Goal: Task Accomplishment & Management: Use online tool/utility

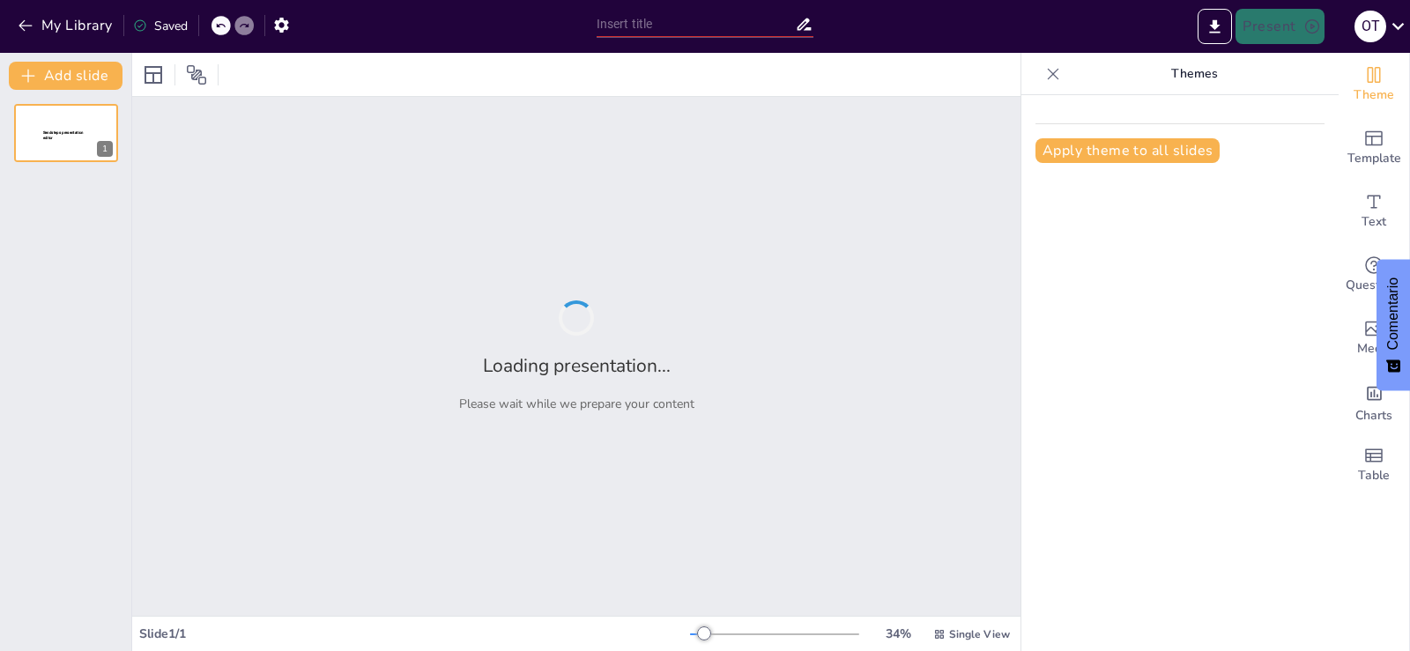
type input "Conciliación Laboral: Fundamentos y Prácticas Efectivas"
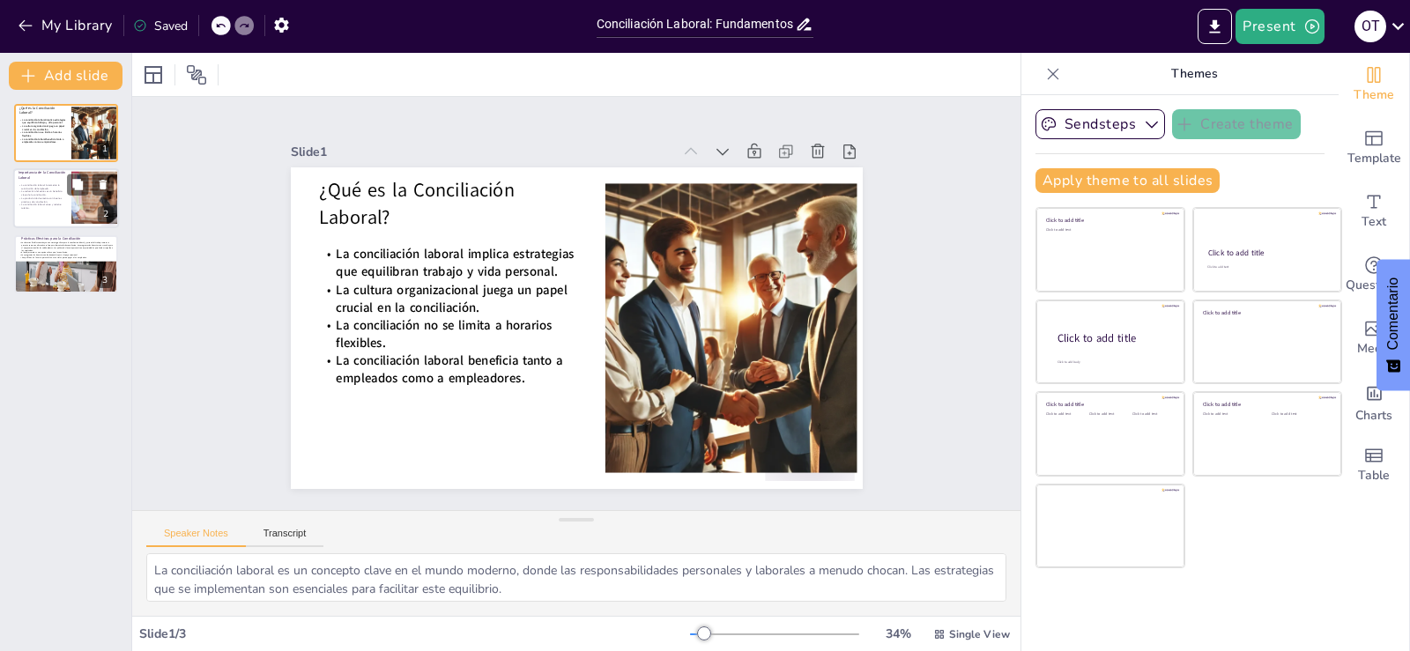
drag, startPoint x: 48, startPoint y: 212, endPoint x: 44, endPoint y: 204, distance: 9.9
click at [48, 210] on div "La conciliación laboral incrementa la satisfacción del empleado. La reducción d…" at bounding box center [43, 197] width 48 height 33
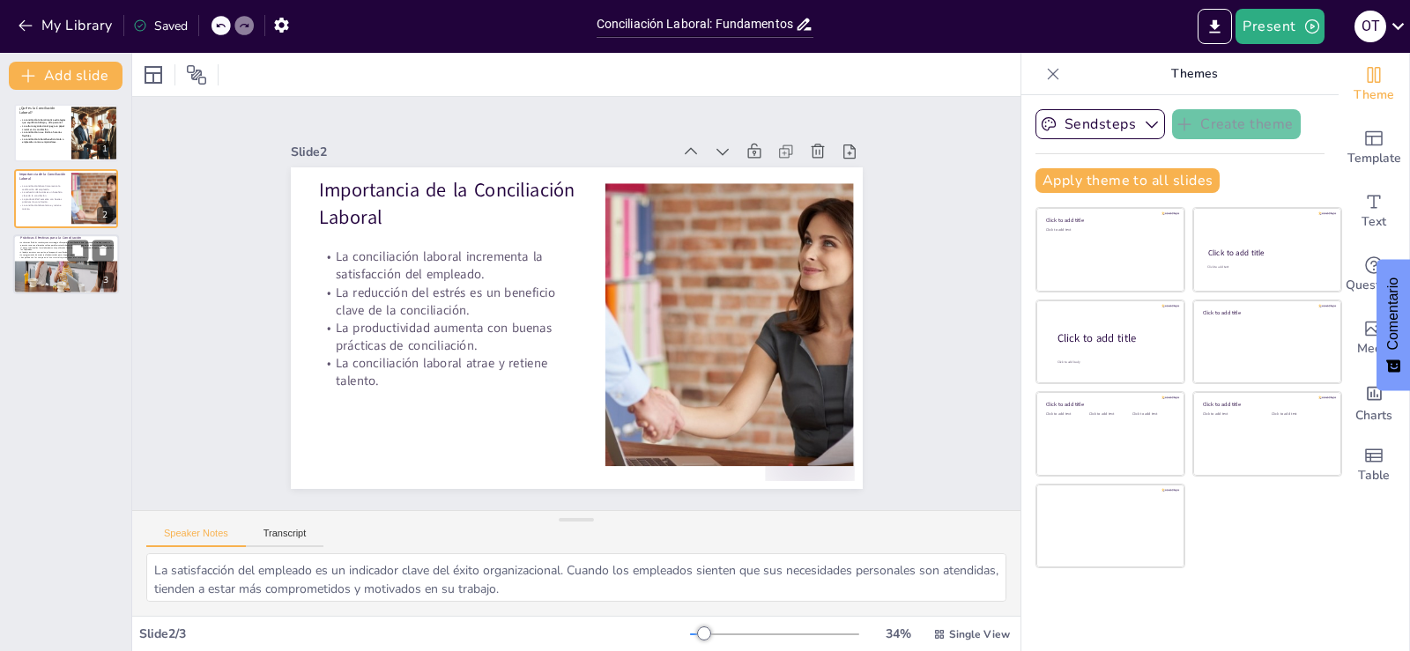
click at [31, 249] on span "os horarios flexibles constituyen una estrategia eficaz para la conciliación la…" at bounding box center [66, 247] width 93 height 10
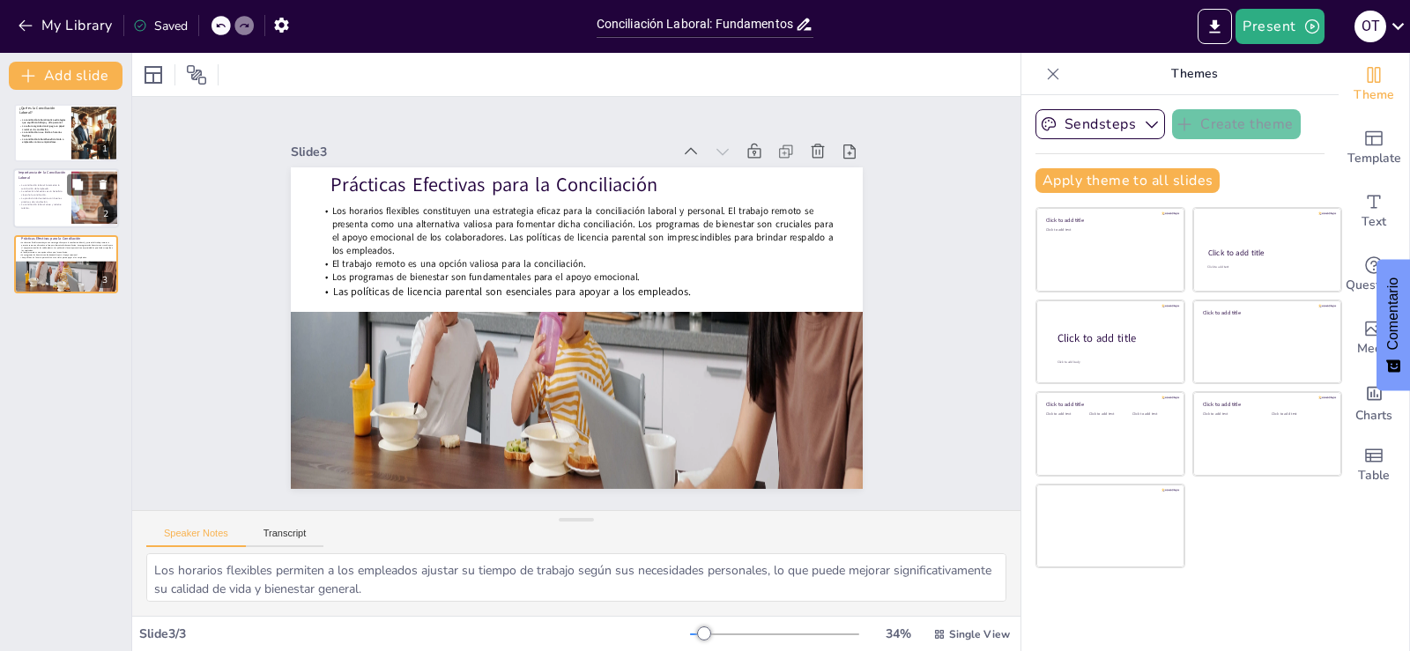
click at [53, 190] on p "La reducción del estrés es un beneficio clave de la conciliación." at bounding box center [43, 193] width 48 height 6
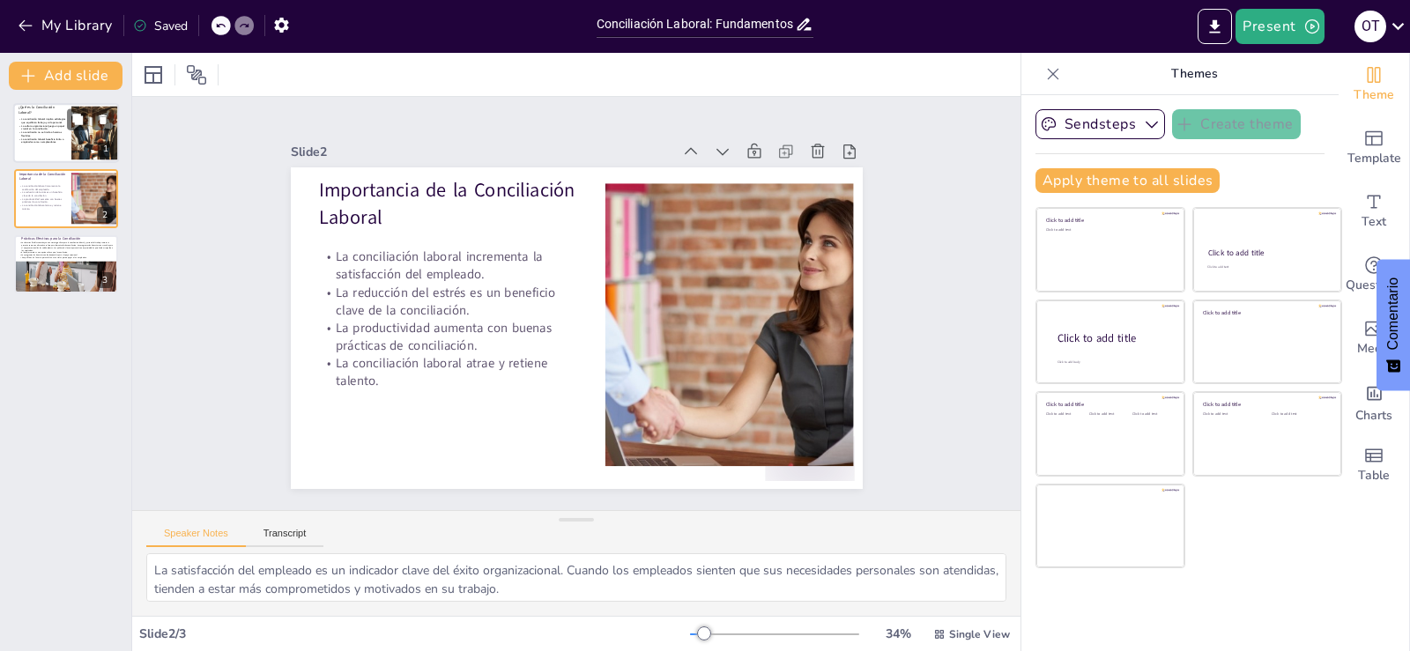
click at [36, 135] on p "La conciliación no se limita a horarios flexibles." at bounding box center [43, 134] width 48 height 6
type textarea "La conciliación laboral es un concepto clave en el mundo moderno, donde las res…"
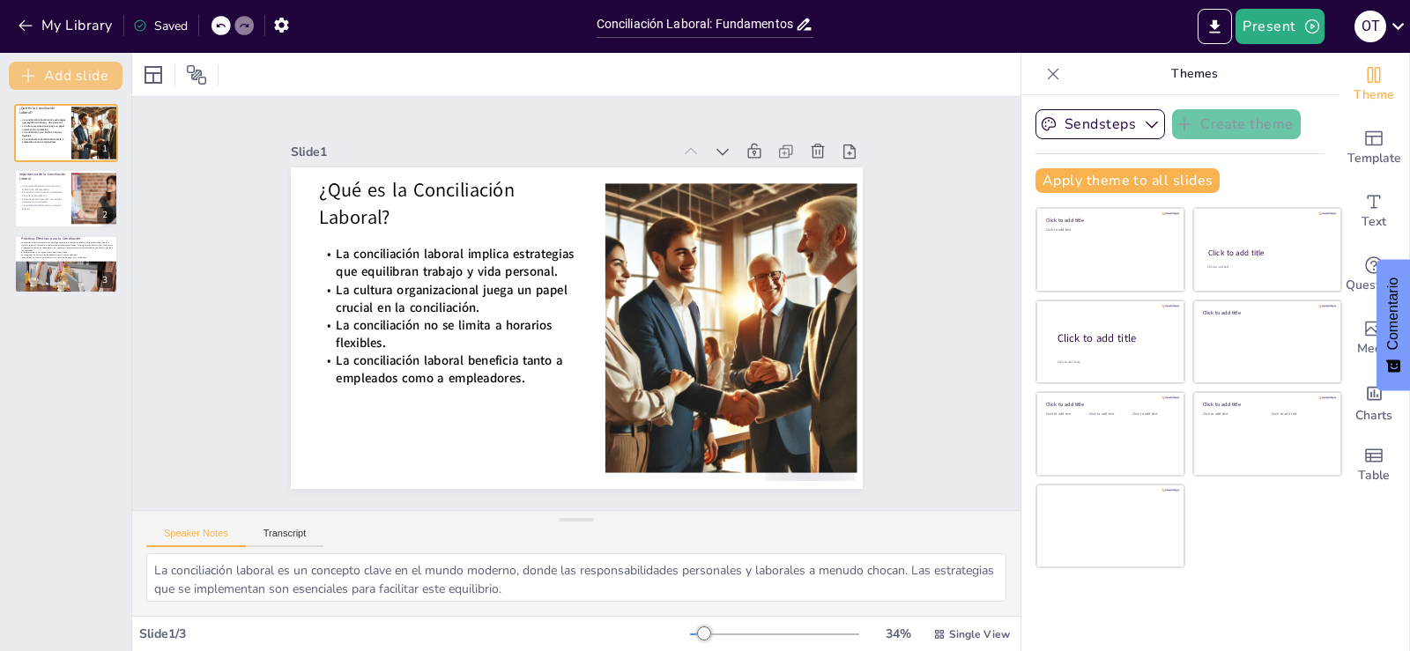
click at [30, 73] on icon "button" at bounding box center [28, 76] width 18 height 18
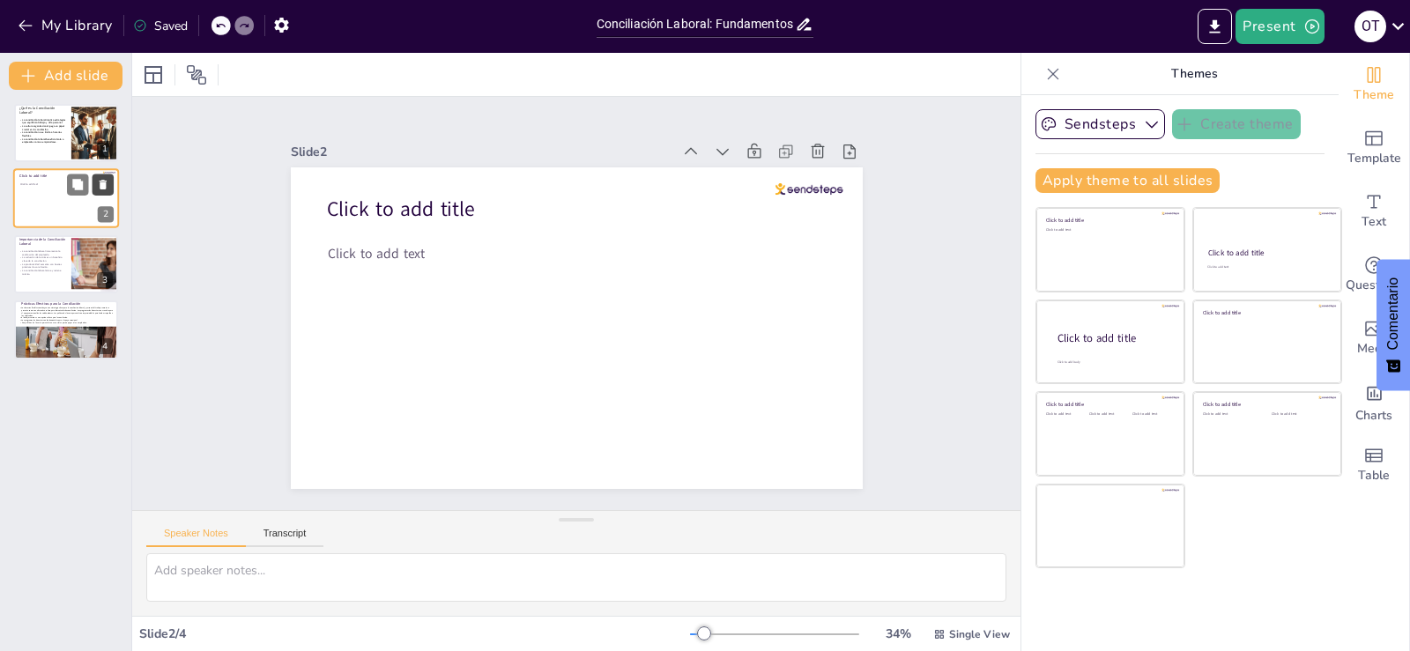
click at [100, 184] on icon at bounding box center [103, 185] width 12 height 12
type textarea "La satisfacción del empleado es un indicador clave del éxito organizacional. Cu…"
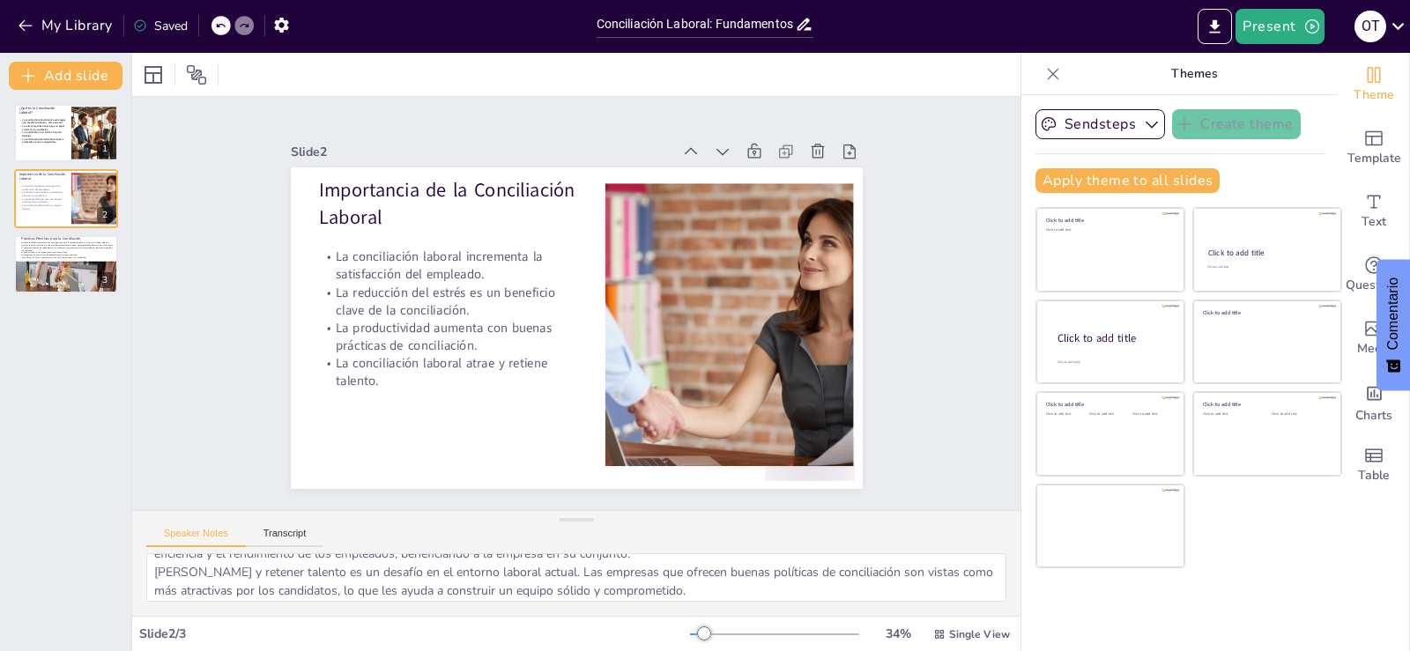
scroll to position [115, 0]
click at [1365, 23] on div "o t" at bounding box center [1371, 27] width 32 height 32
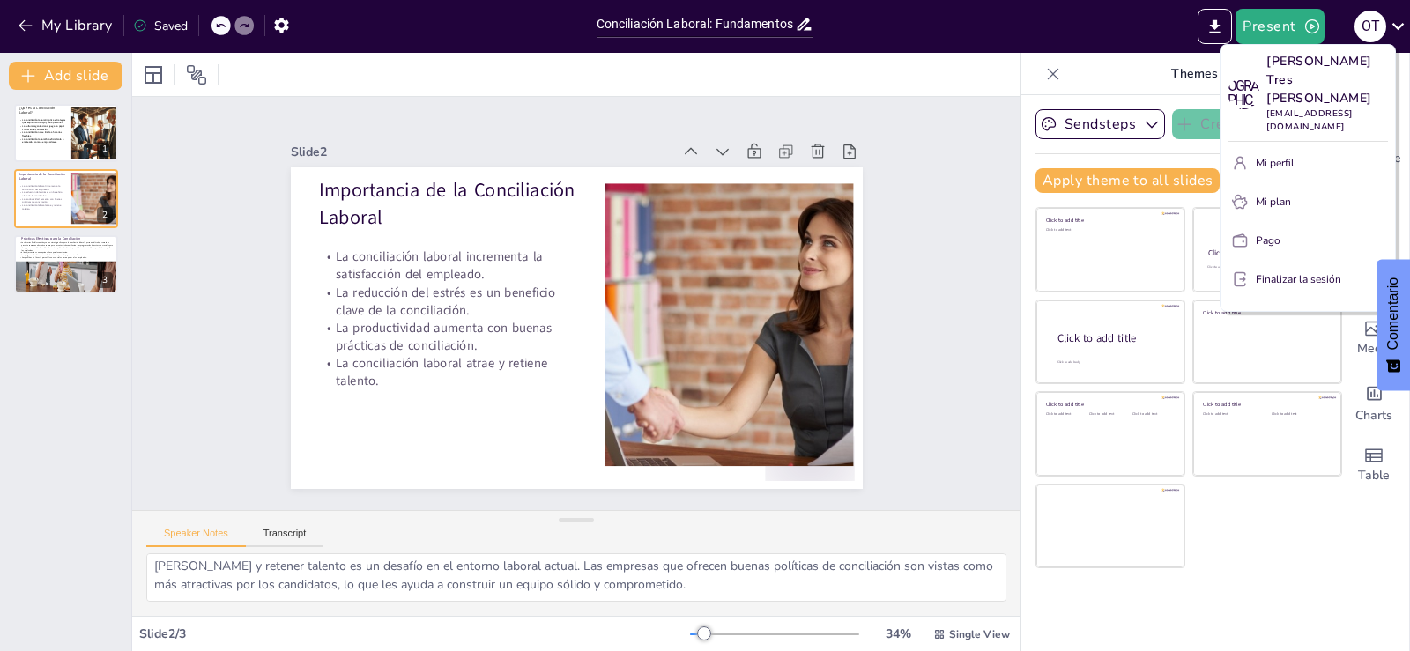
click at [793, 24] on div at bounding box center [705, 325] width 1410 height 651
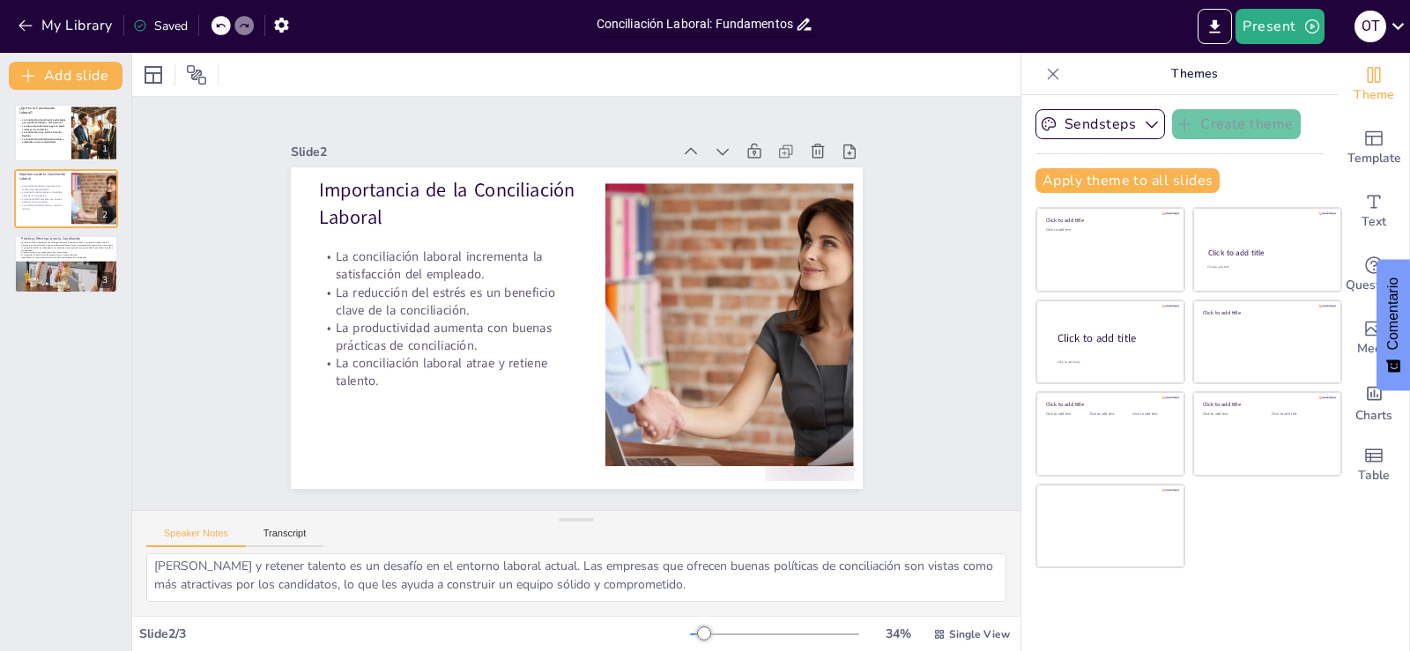
click at [793, 24] on input "Conciliación Laboral: Fundamentos y Prácticas Efectivas" at bounding box center [696, 24] width 199 height 26
click at [284, 24] on icon "button" at bounding box center [281, 25] width 19 height 19
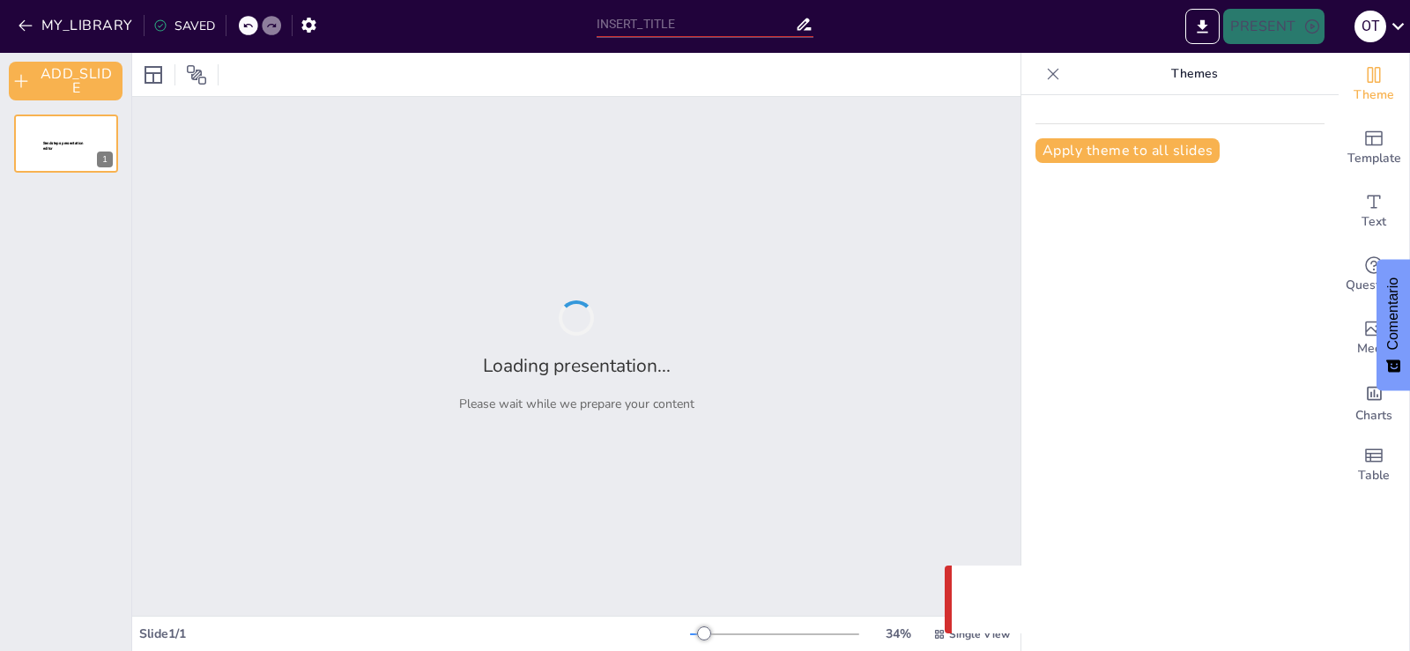
type input "Conciliación Laboral: Fundamentos y Prácticas Efectivas"
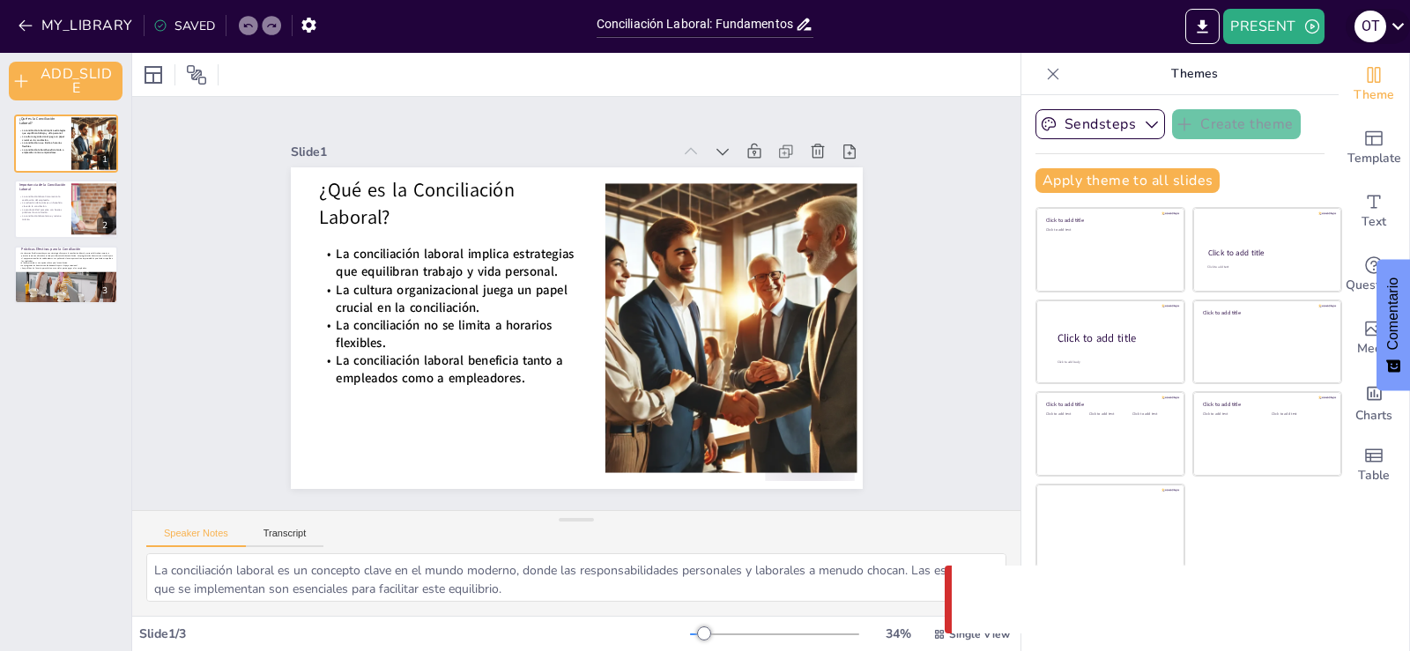
click at [1371, 22] on div "o t" at bounding box center [1371, 27] width 32 height 32
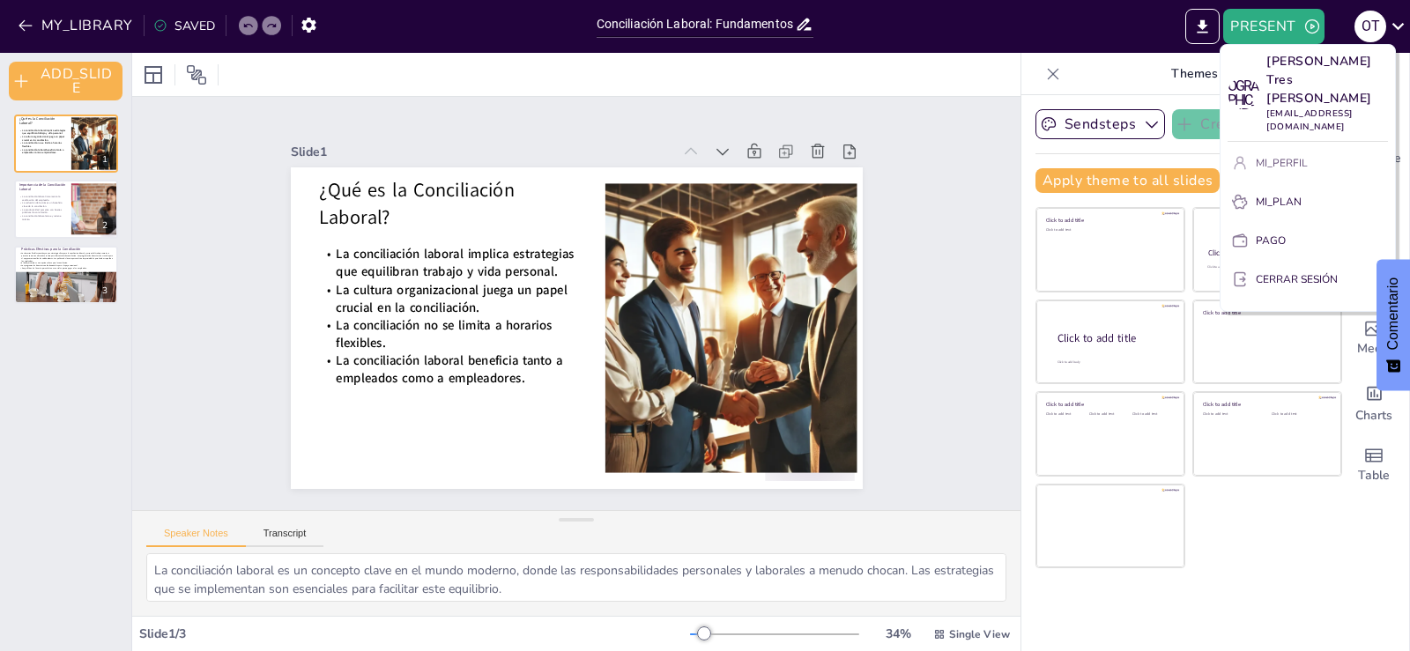
click at [1272, 156] on font "MI_PERFIL" at bounding box center [1282, 163] width 52 height 14
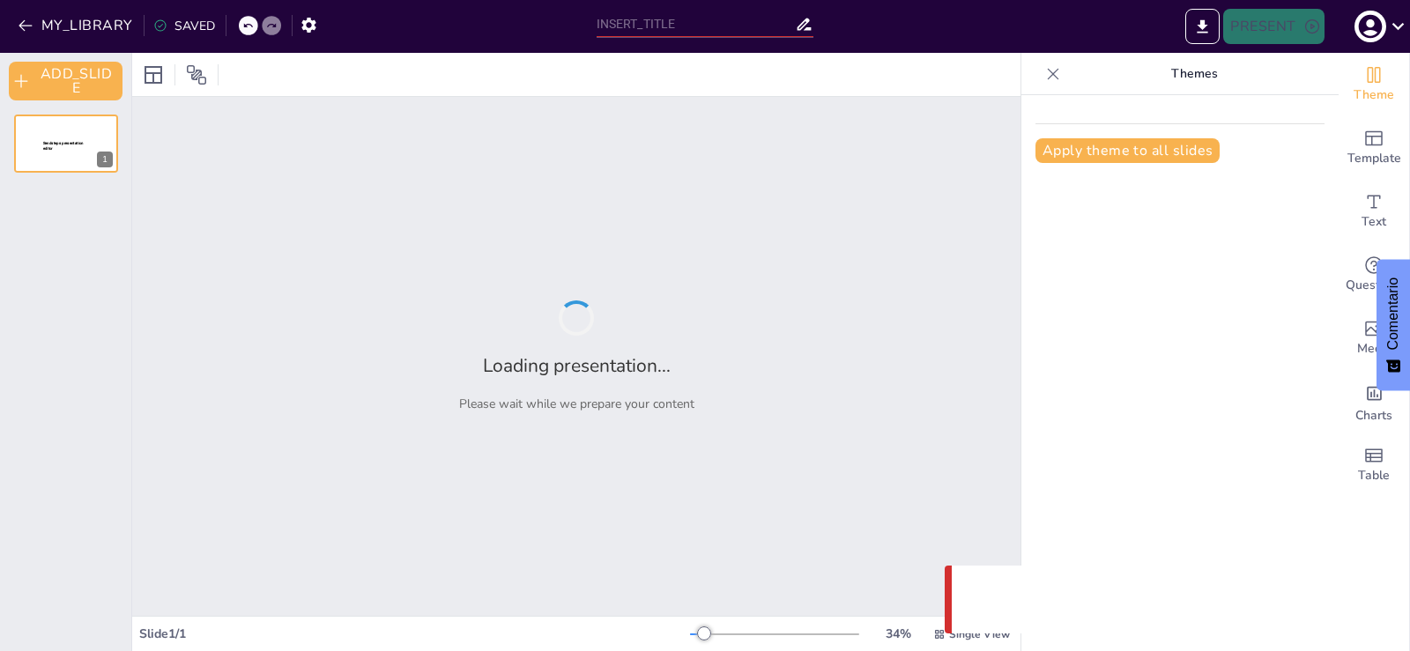
type input "Conciliación Laboral: Fundamentos y Prácticas Efectivas"
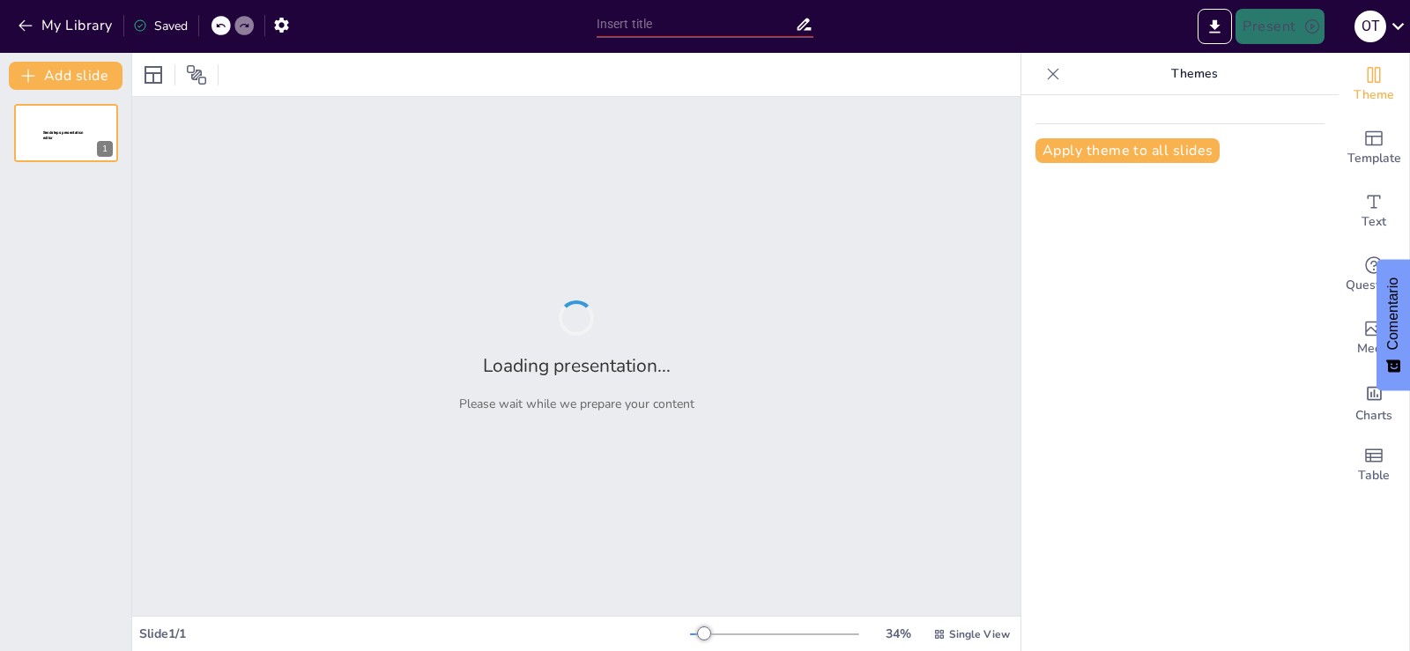
type input "Conciliación Laboral: ¿Qué es y cuántos tipos hay?"
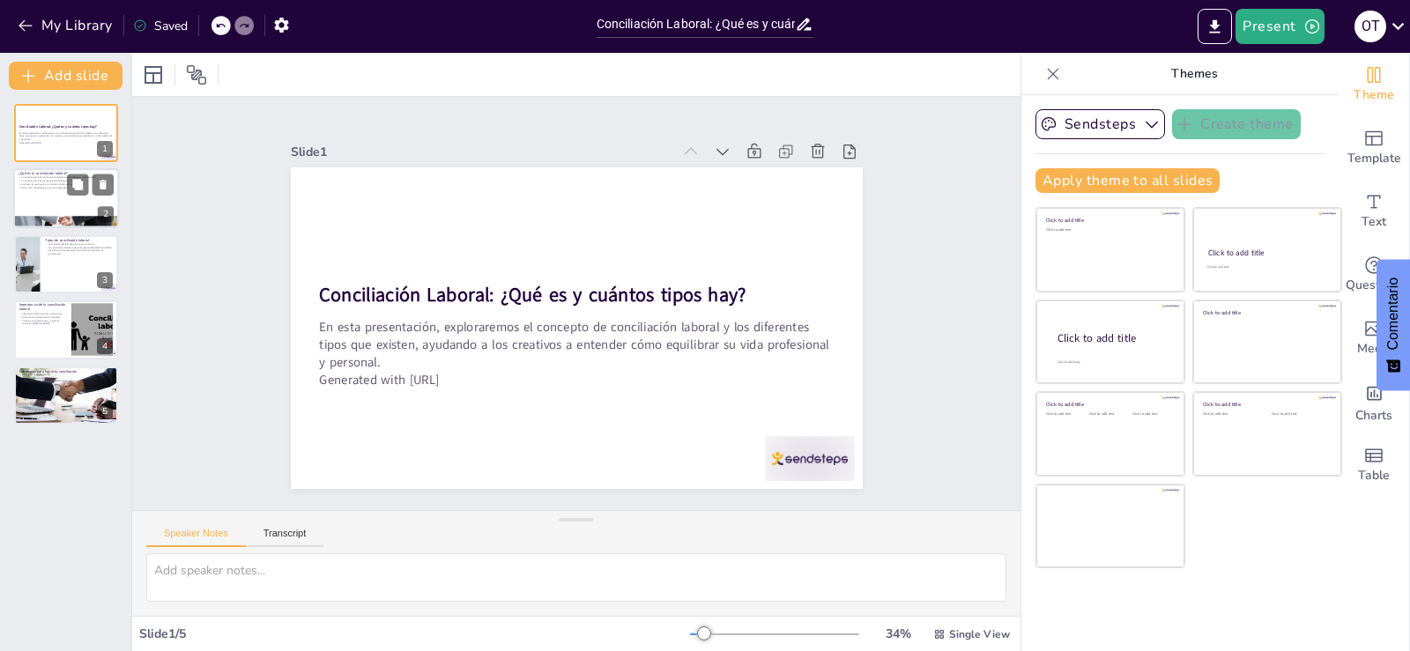
click at [57, 197] on div at bounding box center [66, 199] width 106 height 60
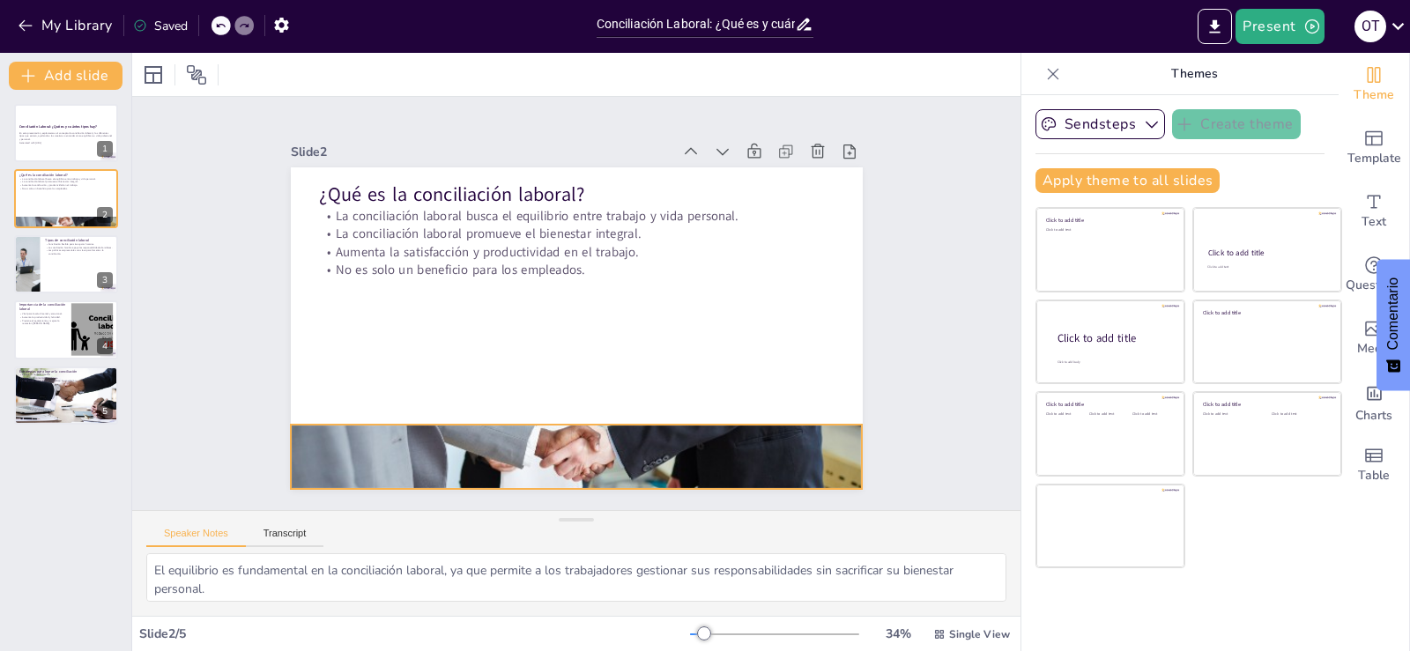
click at [502, 434] on div at bounding box center [444, 227] width 616 height 686
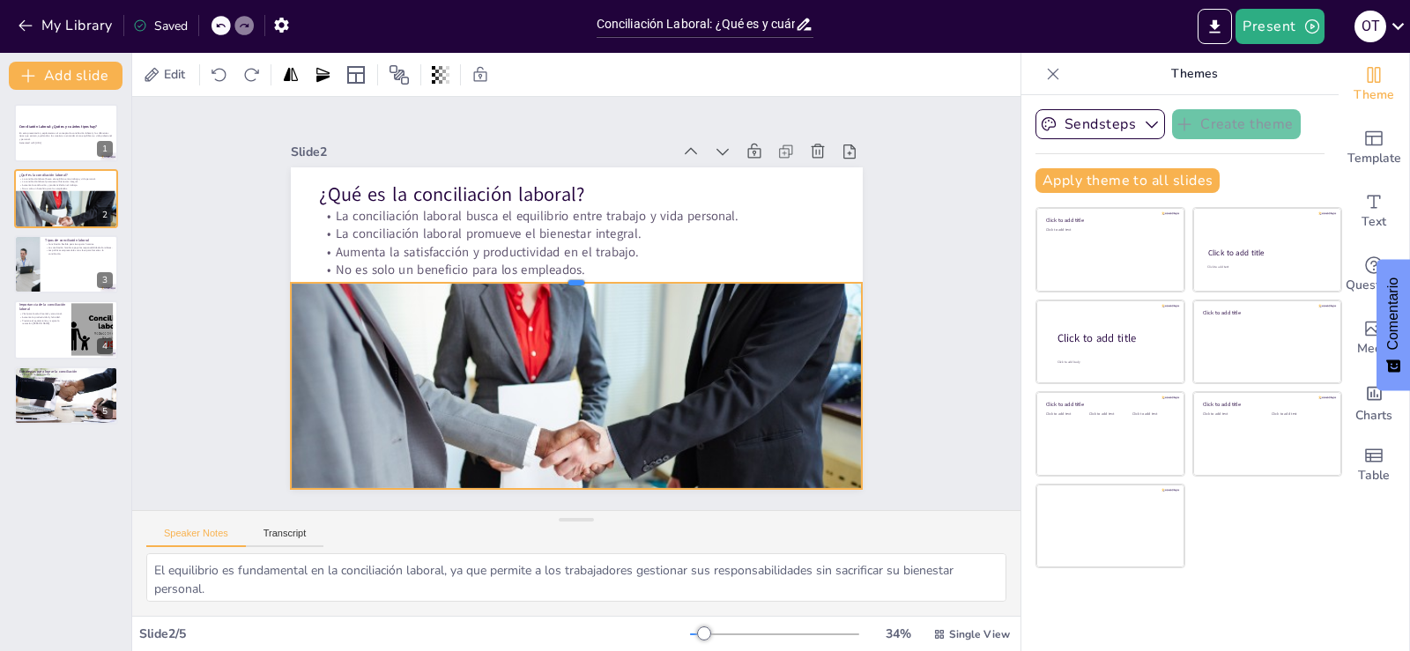
drag, startPoint x: 557, startPoint y: 416, endPoint x: 569, endPoint y: 274, distance: 142.5
click at [569, 274] on div at bounding box center [585, 330] width 548 height 190
click at [547, 384] on div at bounding box center [624, 449] width 662 height 539
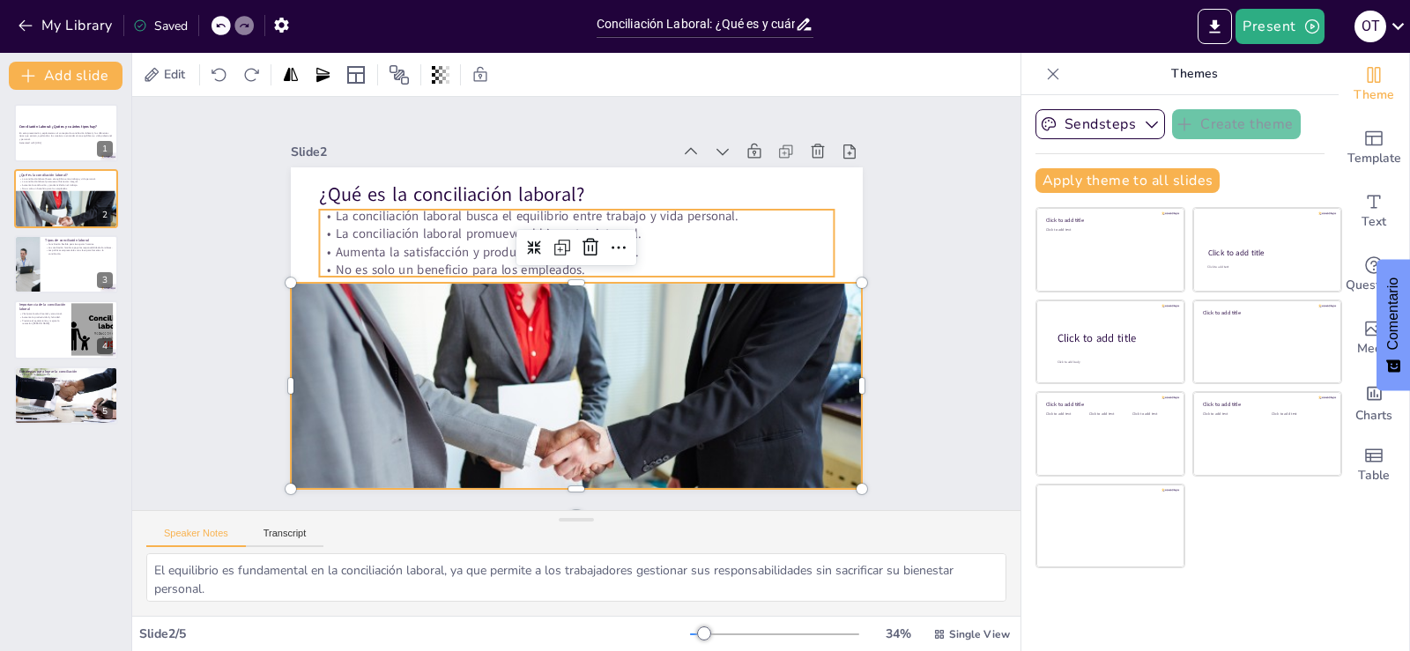
click at [737, 264] on p "Aumenta la satisfacción y productividad en el trabajo." at bounding box center [560, 352] width 495 height 176
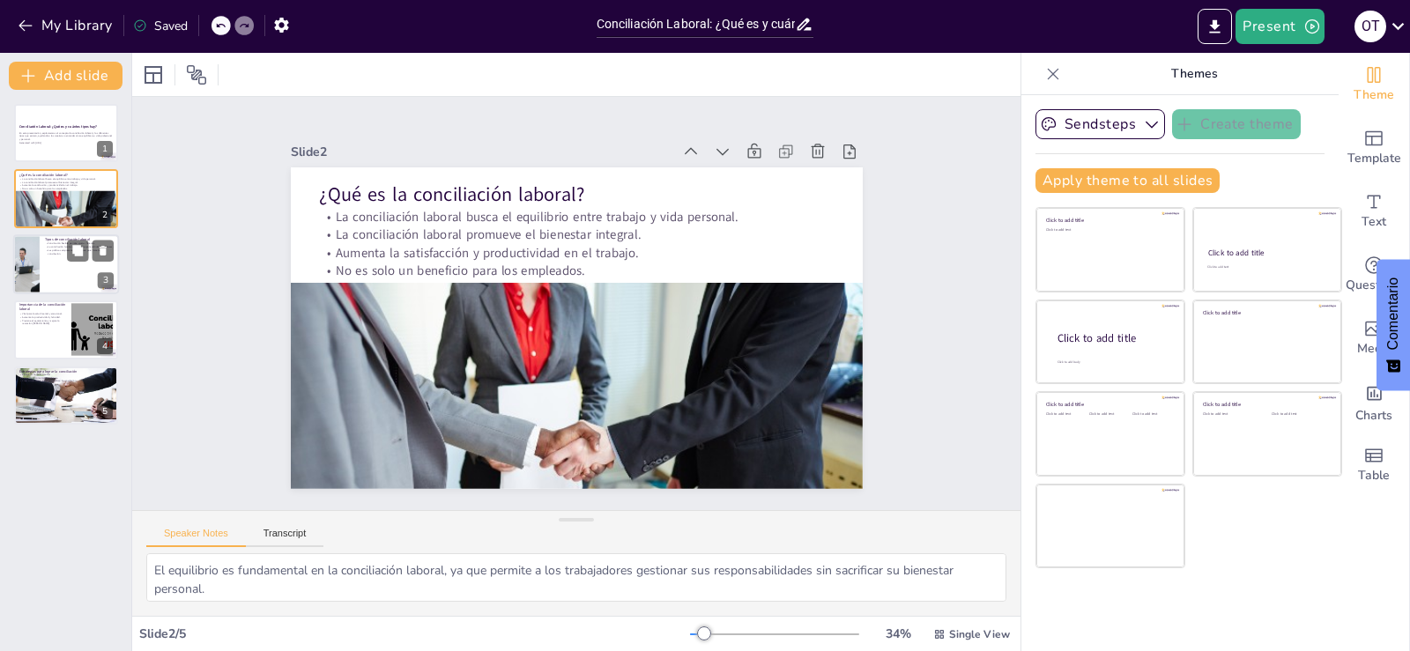
click at [47, 267] on div at bounding box center [66, 264] width 106 height 60
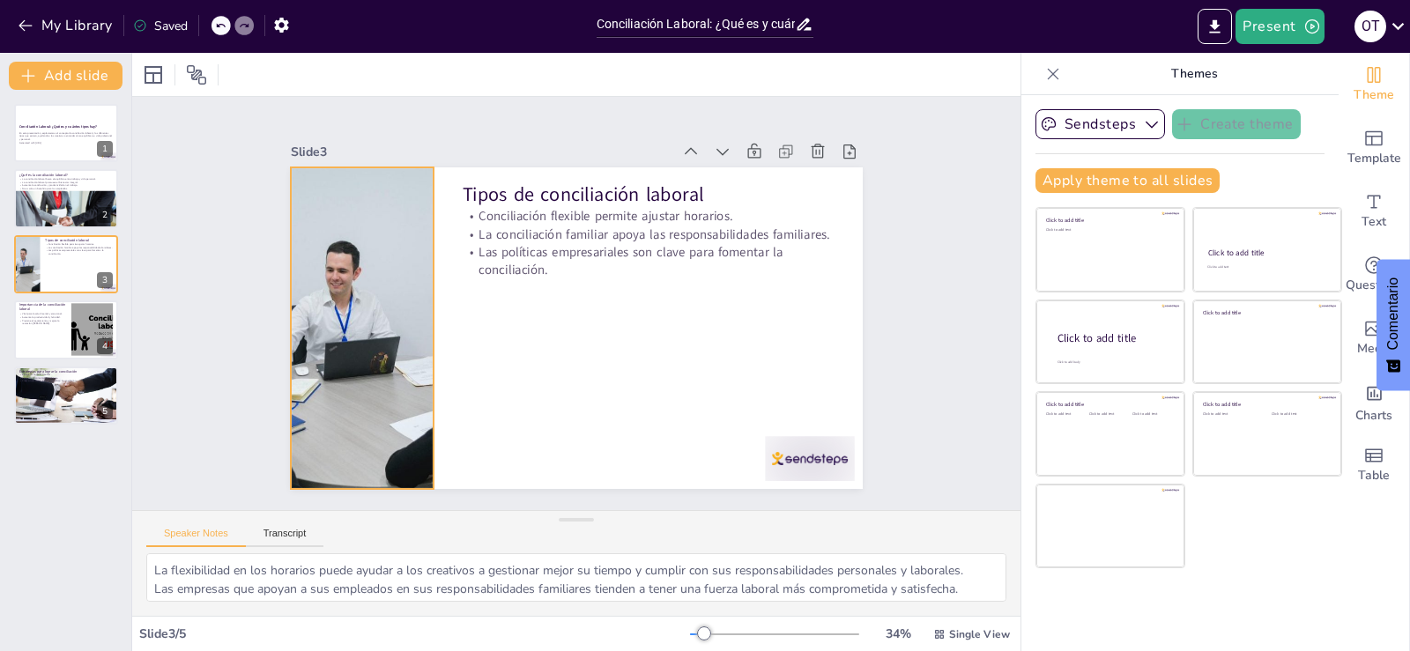
click at [357, 295] on div at bounding box center [361, 328] width 533 height 322
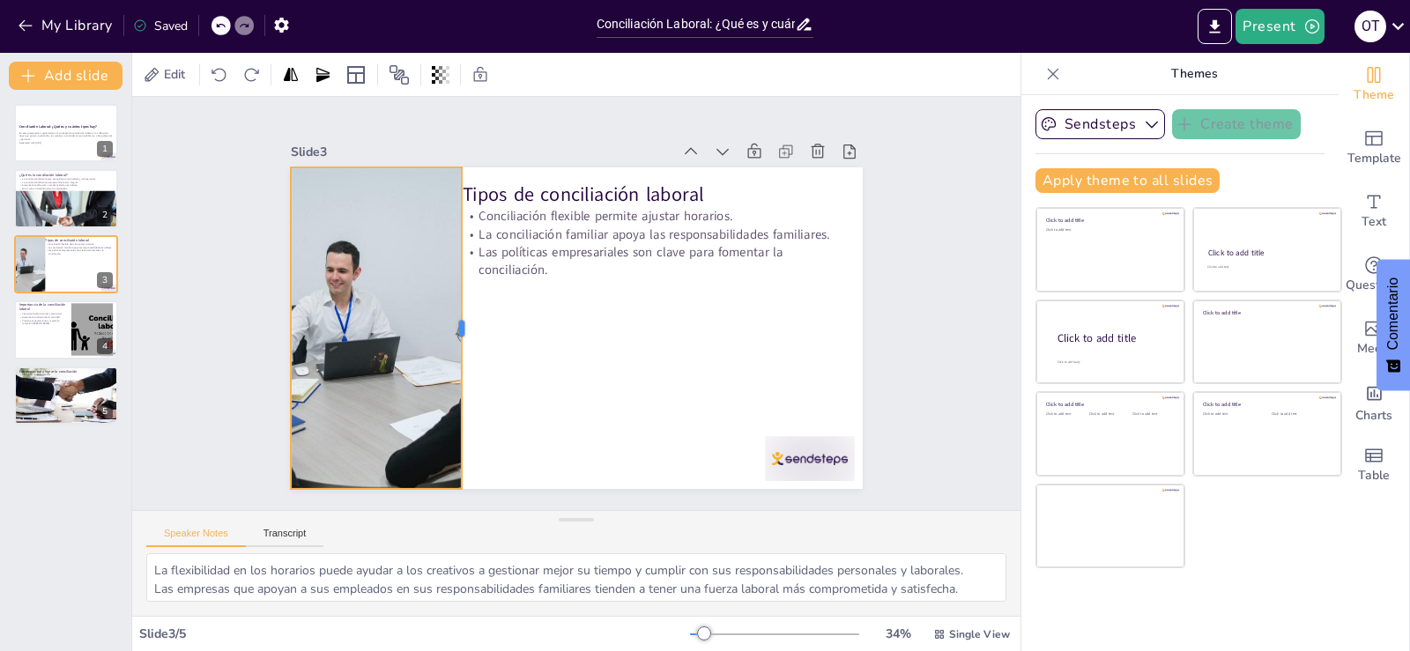
drag, startPoint x: 422, startPoint y: 320, endPoint x: 450, endPoint y: 356, distance: 45.8
click at [450, 353] on div at bounding box center [485, 240] width 249 height 226
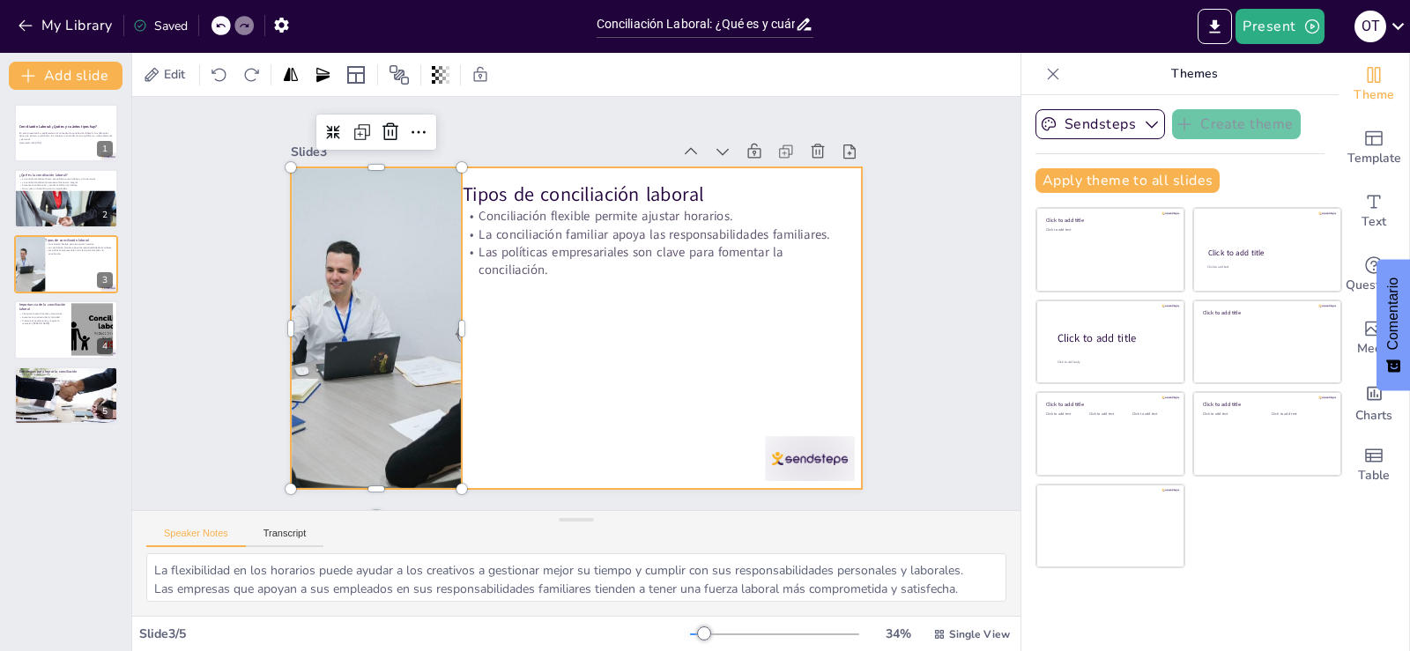
click at [547, 372] on div at bounding box center [554, 293] width 526 height 653
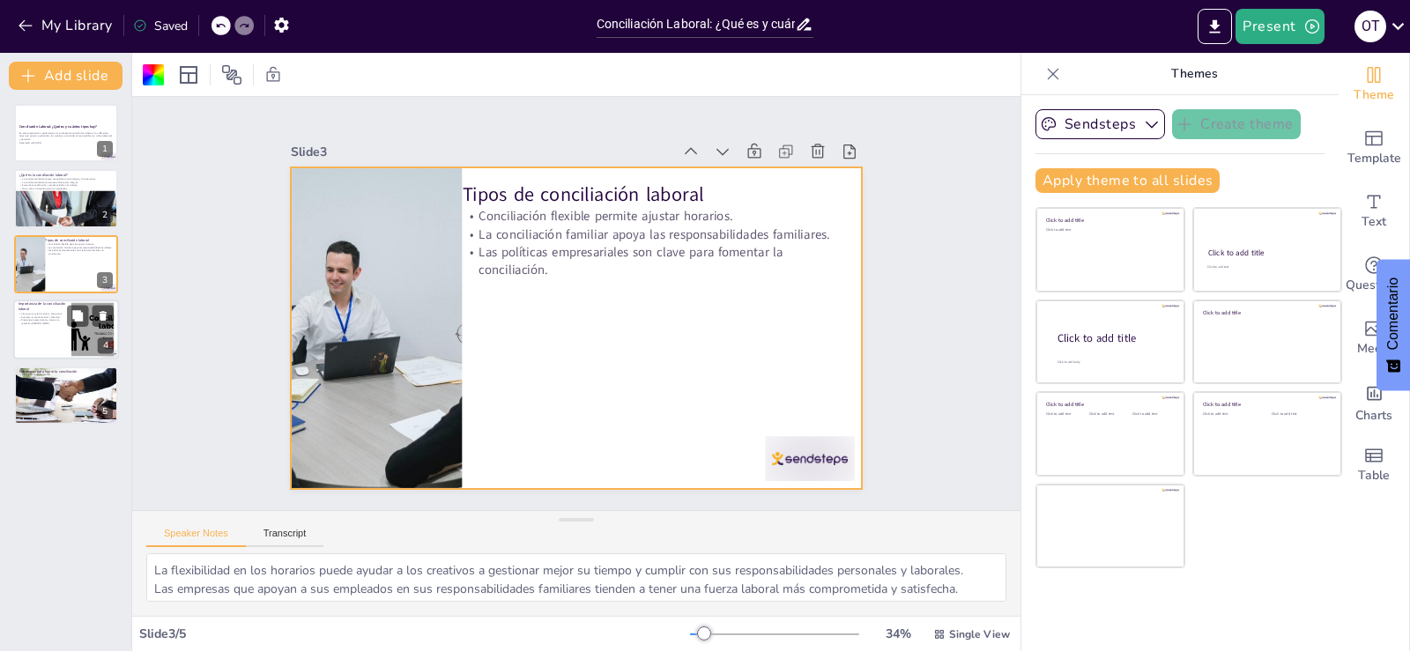
click at [66, 329] on div at bounding box center [66, 330] width 106 height 60
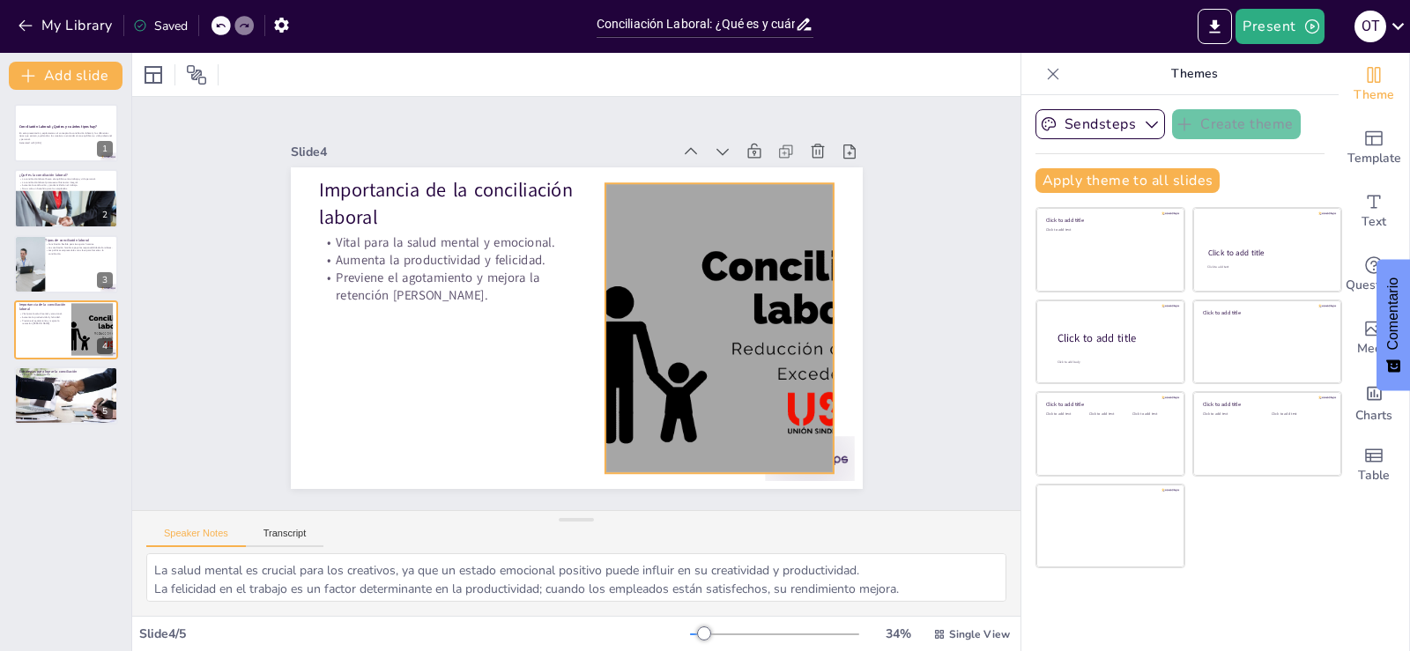
click at [697, 325] on div at bounding box center [552, 446] width 290 height 579
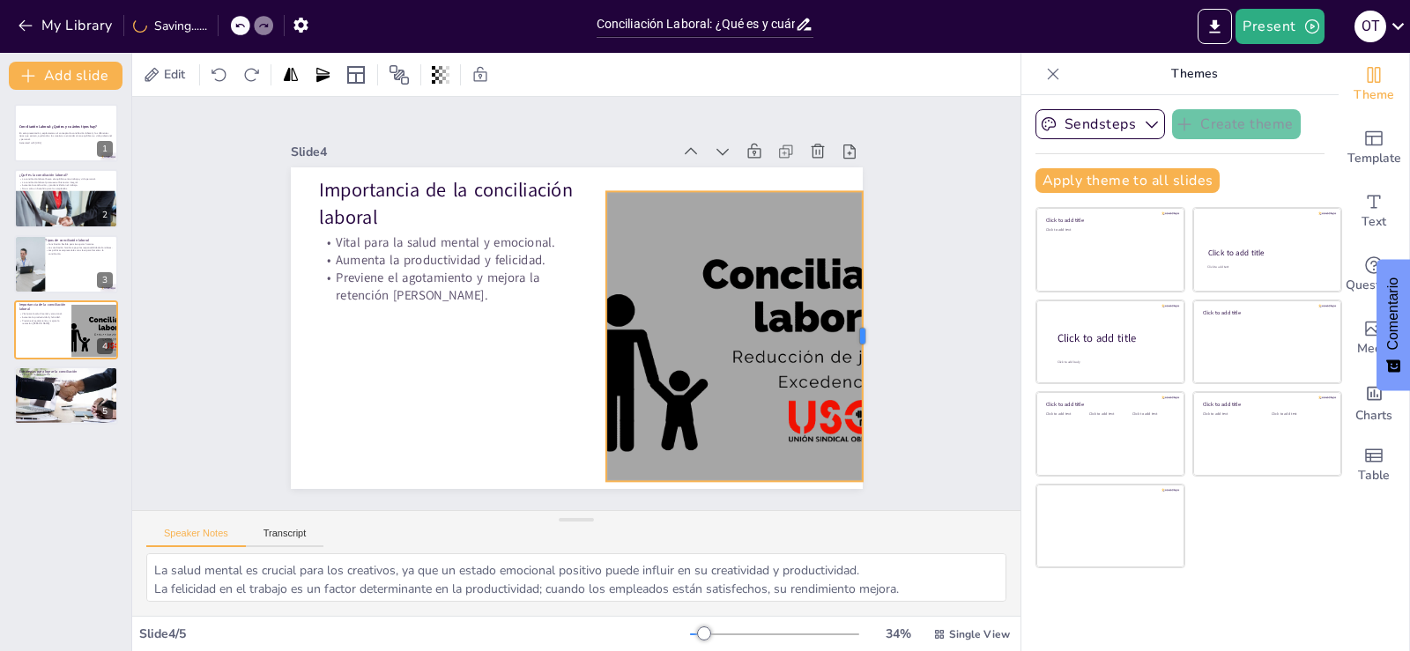
drag, startPoint x: 821, startPoint y: 329, endPoint x: 849, endPoint y: 329, distance: 28.2
click at [849, 329] on div at bounding box center [845, 425] width 102 height 279
click at [718, 472] on div at bounding box center [589, 450] width 455 height 640
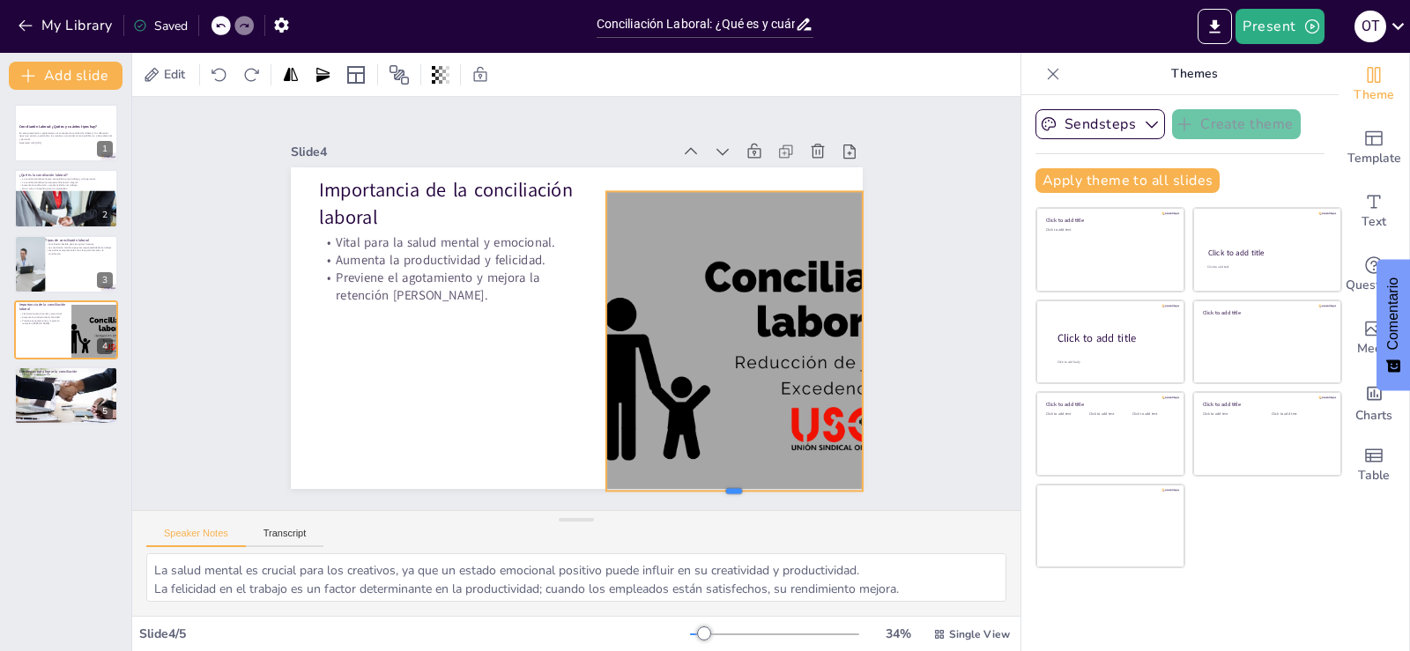
drag, startPoint x: 718, startPoint y: 476, endPoint x: 721, endPoint y: 486, distance: 10.1
click at [473, 249] on div at bounding box center [354, 190] width 240 height 117
click at [716, 184] on div at bounding box center [599, 154] width 359 height 612
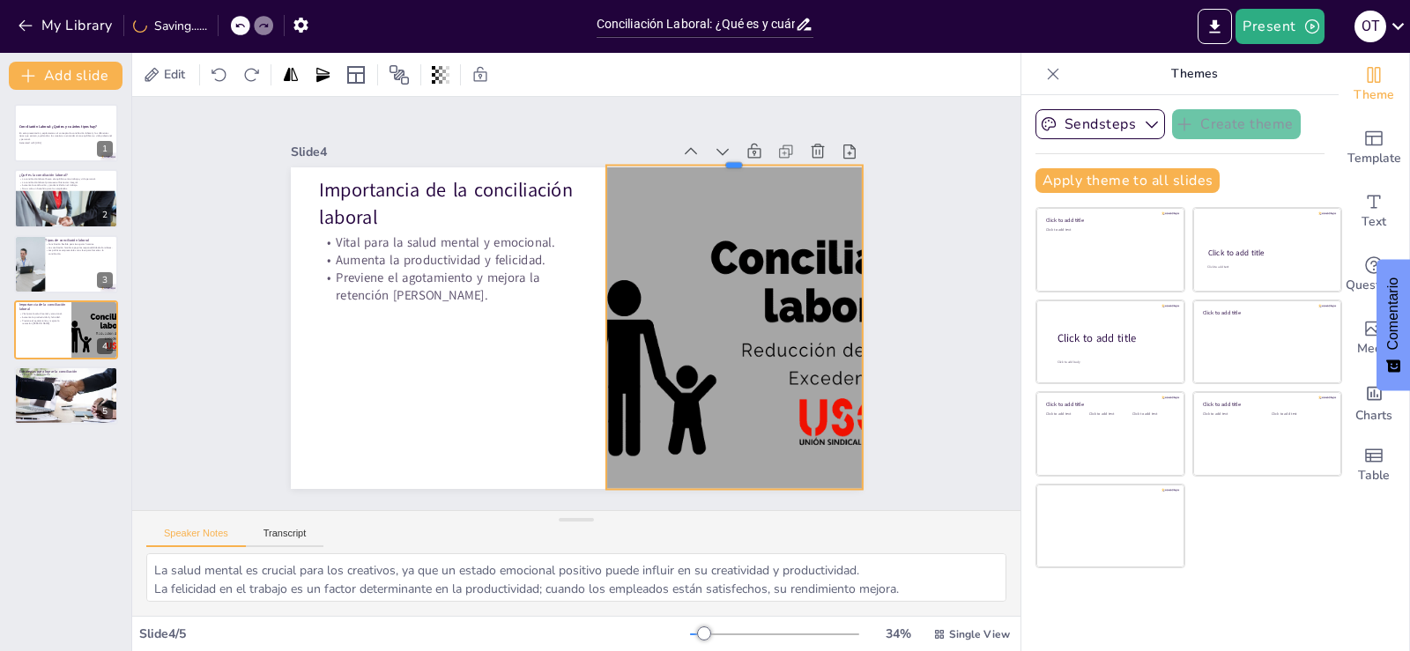
drag, startPoint x: 716, startPoint y: 182, endPoint x: 699, endPoint y: 157, distance: 29.8
click at [699, 223] on div at bounding box center [790, 323] width 182 height 200
click at [682, 409] on div at bounding box center [601, 517] width 162 height 216
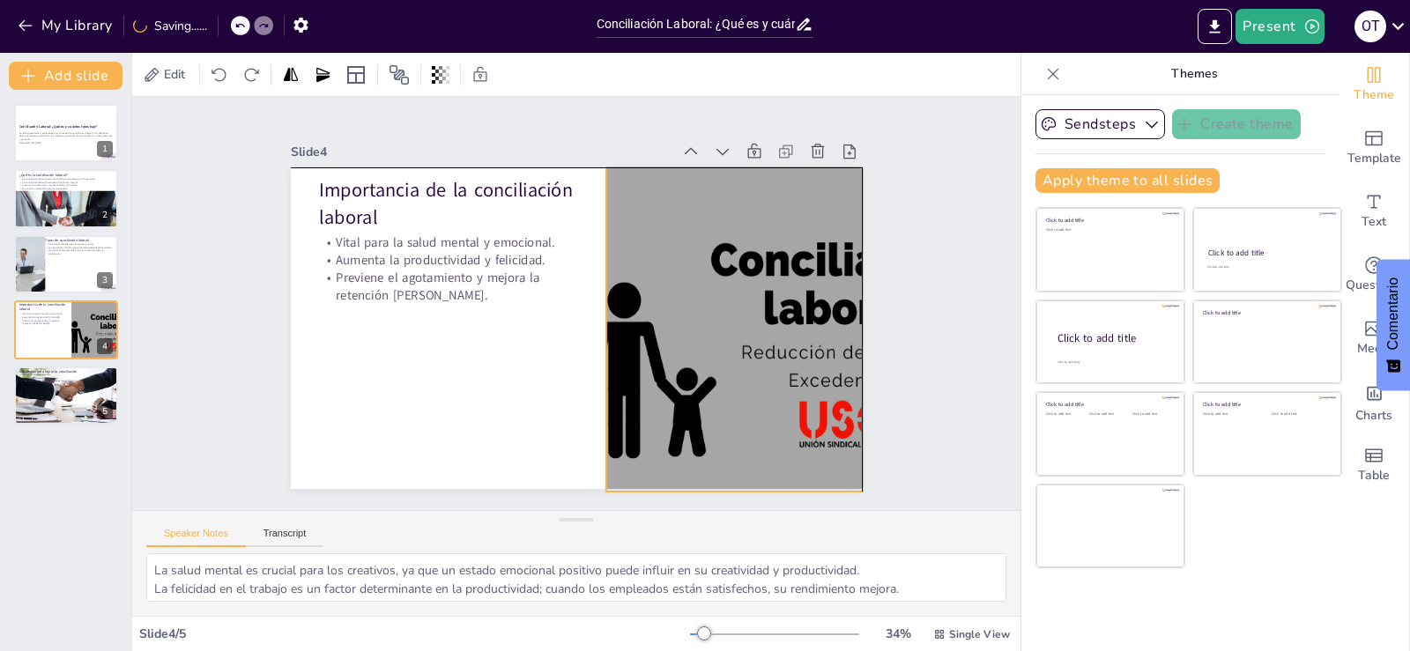
click at [718, 161] on div "Slide 4 Importancia de la conciliación laboral Vital para la salud mental y emo…" at bounding box center [567, 307] width 553 height 665
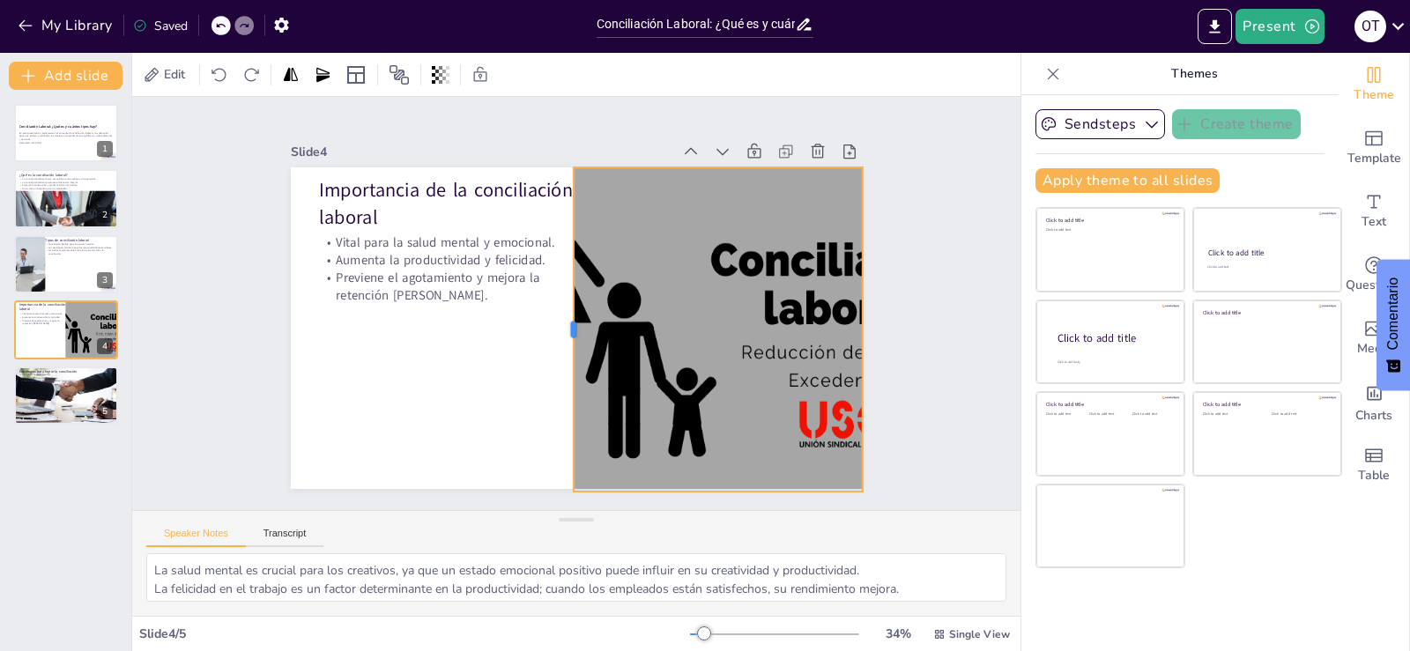
drag, startPoint x: 592, startPoint y: 317, endPoint x: 559, endPoint y: 342, distance: 40.9
click at [559, 342] on div at bounding box center [578, 276] width 114 height 312
drag, startPoint x: 732, startPoint y: 347, endPoint x: 733, endPoint y: 331, distance: 16.8
click at [733, 334] on div at bounding box center [630, 448] width 579 height 679
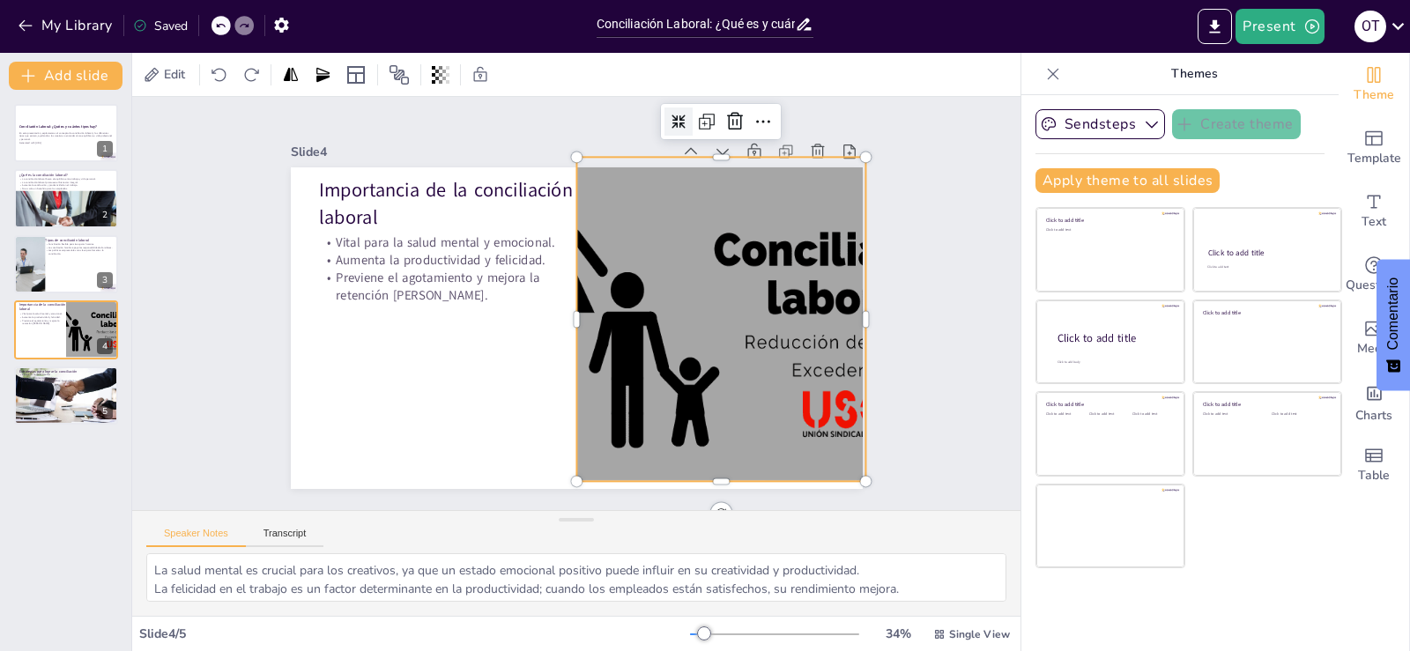
click at [627, 108] on icon at bounding box center [617, 99] width 19 height 19
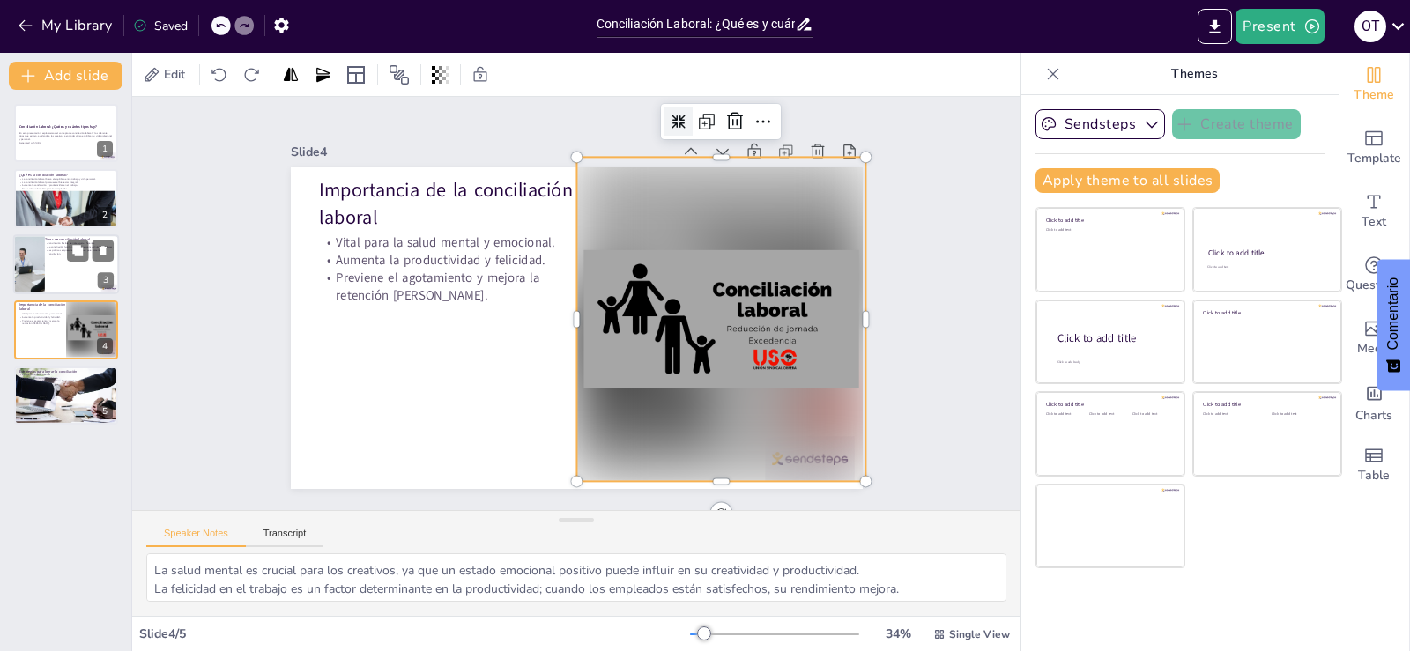
click at [24, 260] on div at bounding box center [26, 264] width 99 height 60
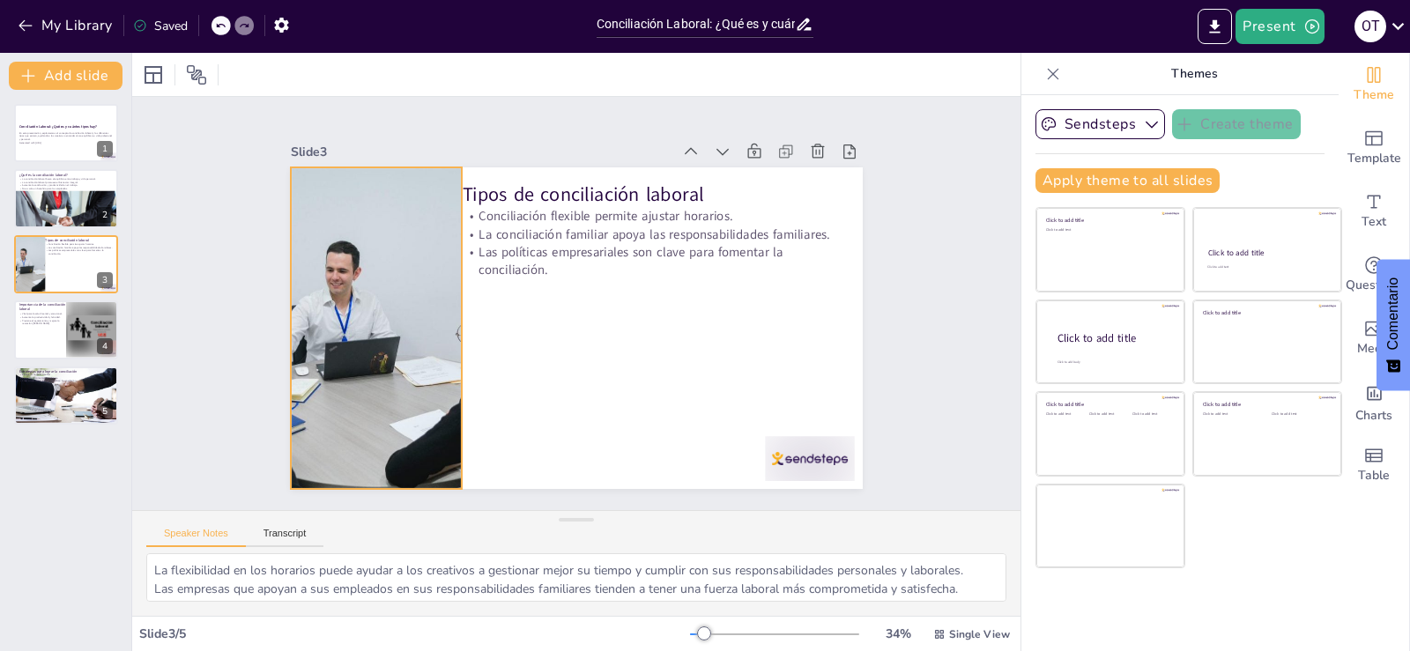
click at [485, 274] on div at bounding box center [788, 346] width 606 height 471
click at [373, 519] on icon at bounding box center [380, 526] width 15 height 15
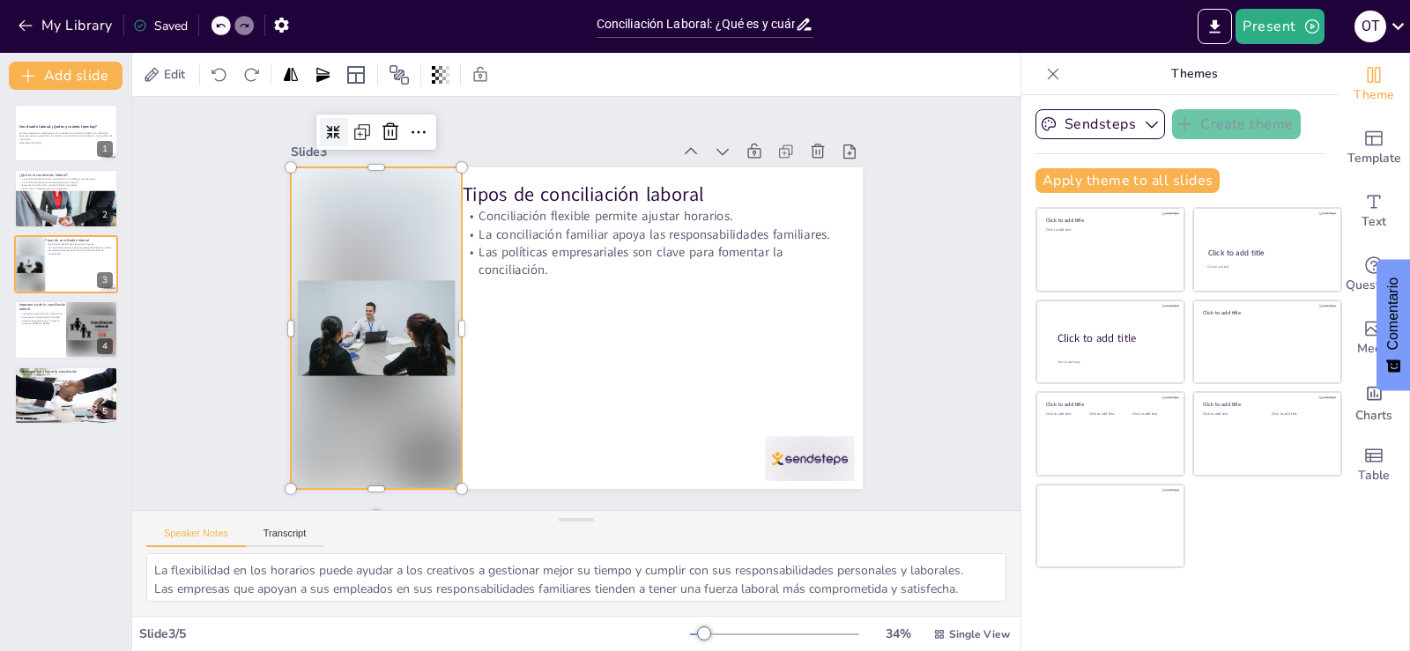
click at [294, 237] on icon at bounding box center [285, 246] width 19 height 19
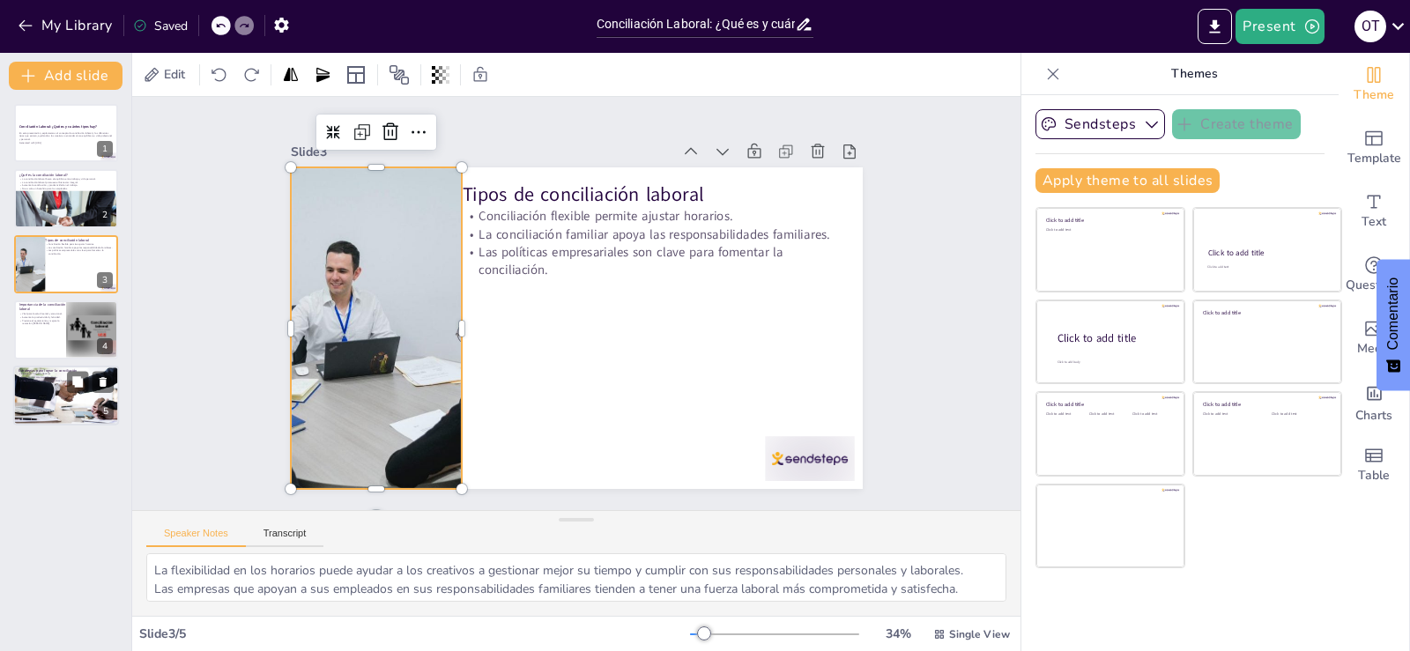
click at [40, 387] on div at bounding box center [65, 396] width 119 height 60
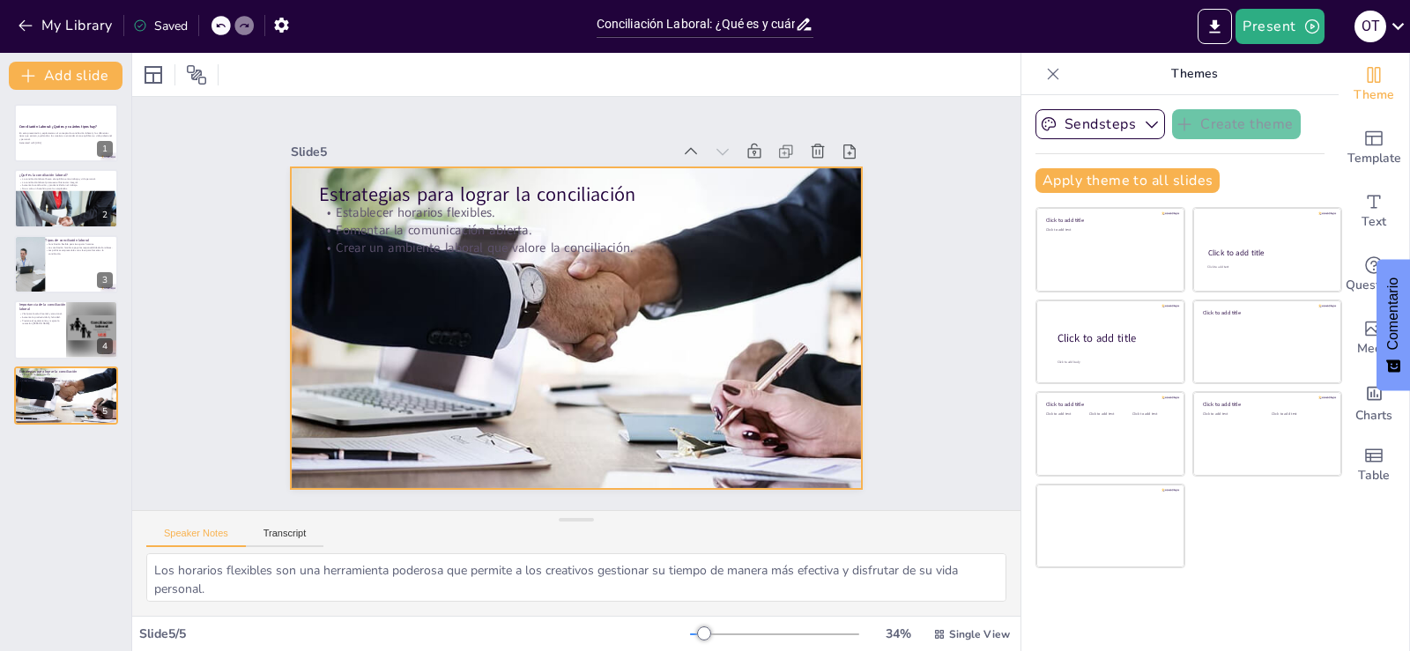
click at [464, 290] on div at bounding box center [573, 280] width 673 height 388
click at [508, 136] on icon at bounding box center [499, 145] width 18 height 18
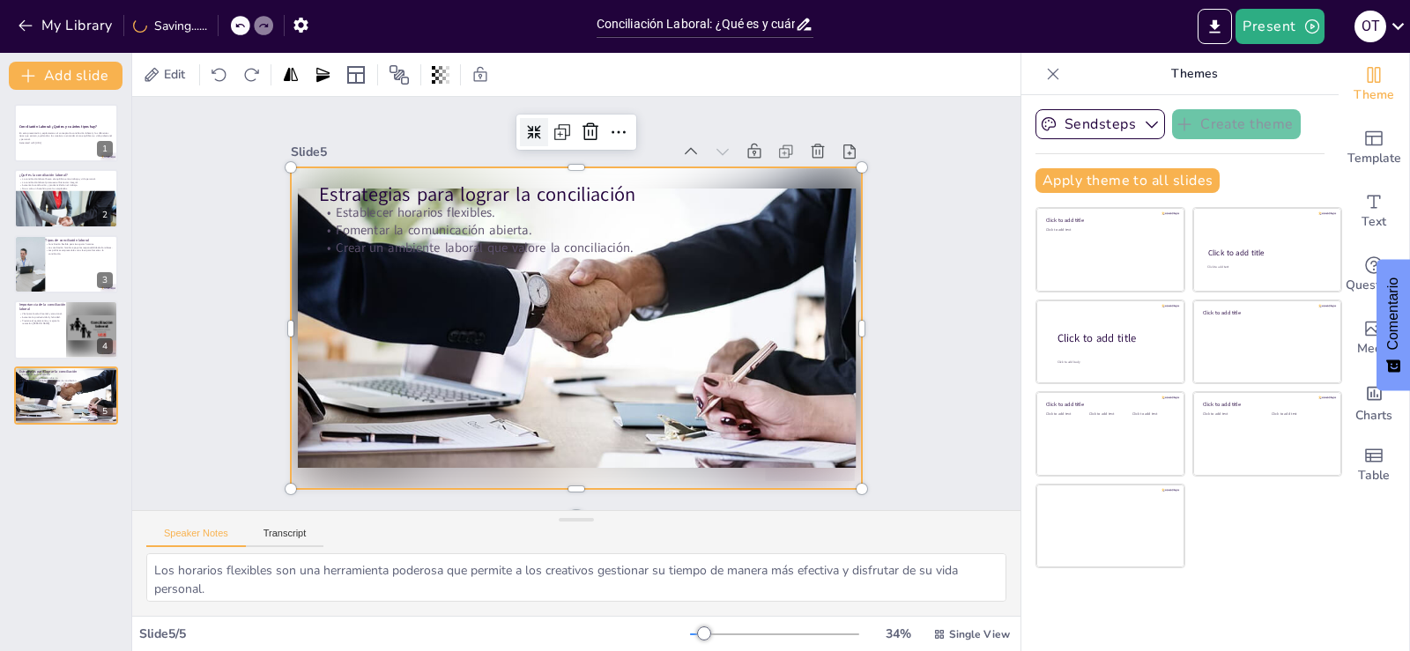
click at [688, 420] on icon at bounding box center [698, 430] width 20 height 20
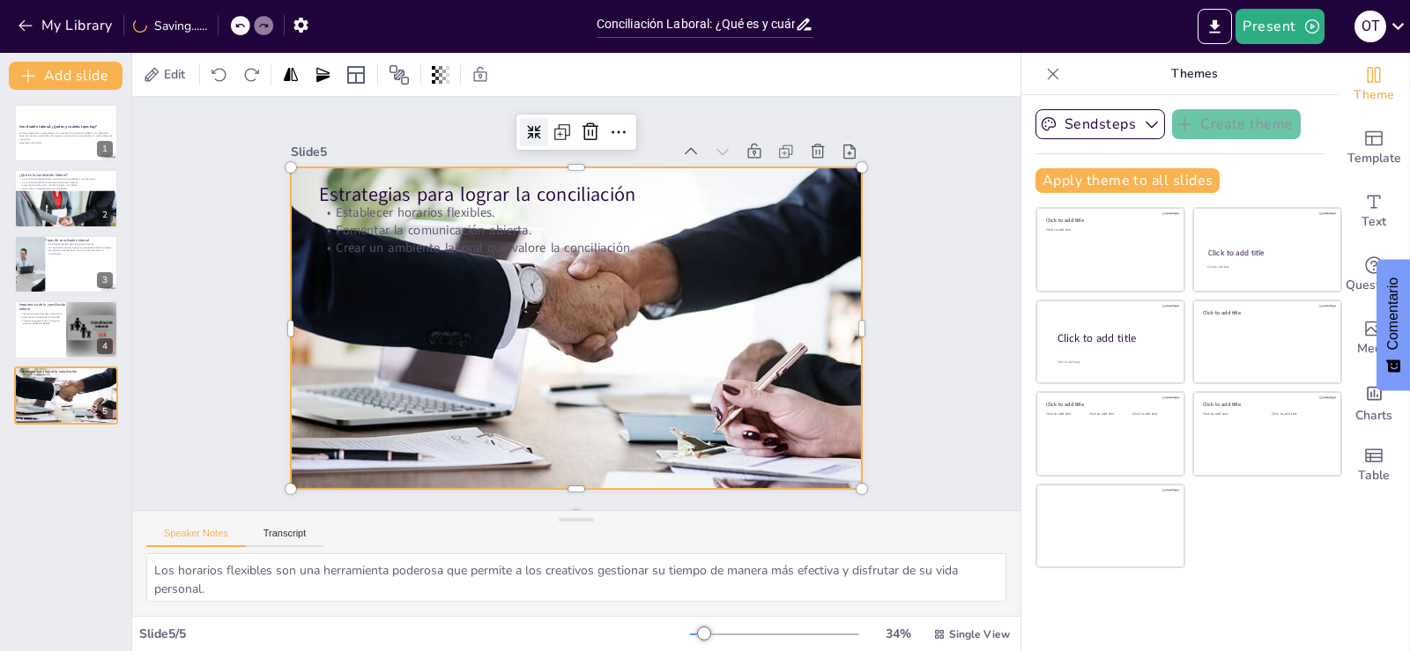
click at [740, 254] on icon at bounding box center [747, 261] width 15 height 15
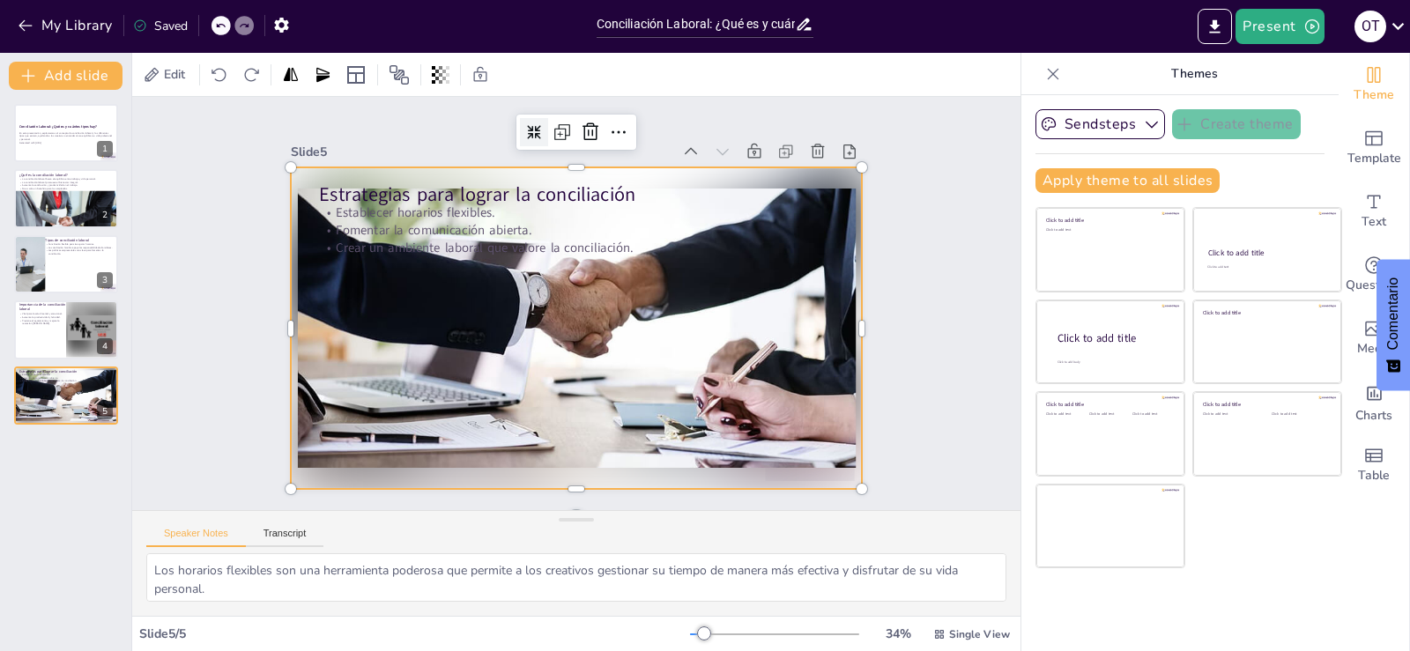
click at [694, 171] on icon at bounding box center [704, 181] width 20 height 20
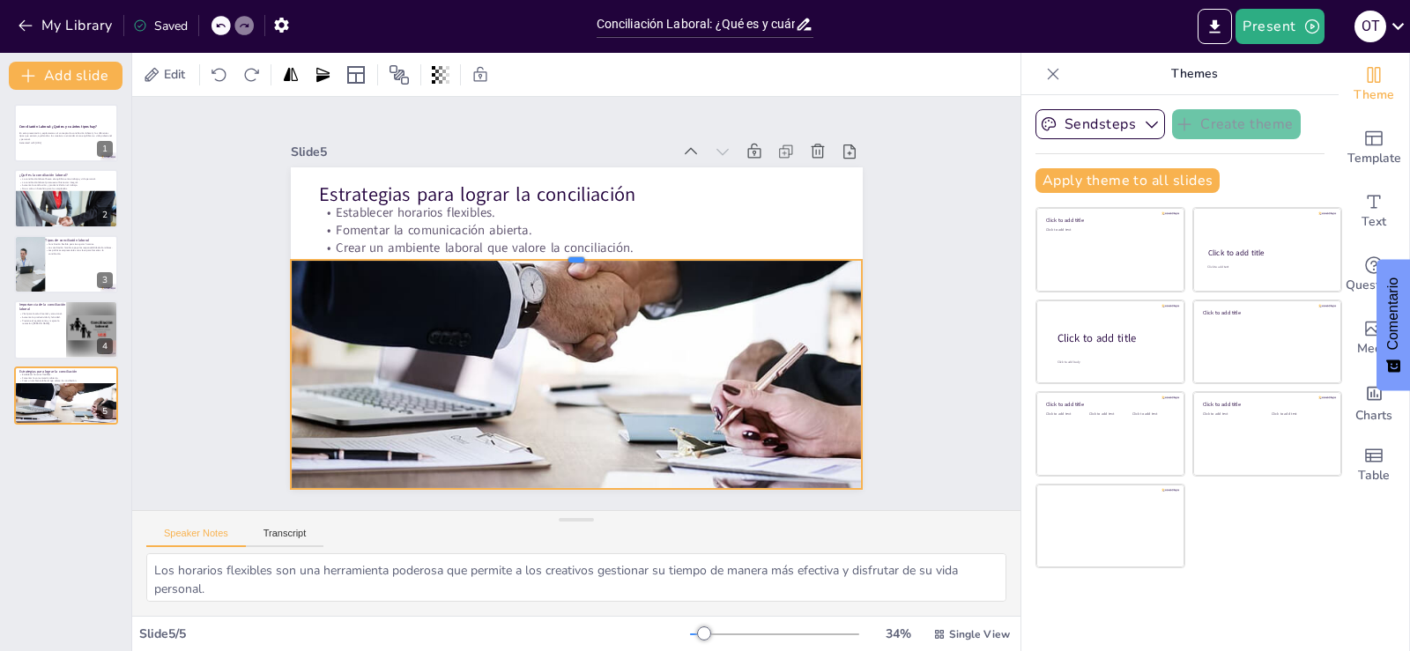
drag, startPoint x: 563, startPoint y: 160, endPoint x: 601, endPoint y: 250, distance: 98.4
click at [601, 250] on div at bounding box center [620, 278] width 299 height 502
drag, startPoint x: 547, startPoint y: 358, endPoint x: 547, endPoint y: 347, distance: 10.6
click at [547, 355] on div at bounding box center [562, 284] width 710 height 639
click at [510, 246] on icon at bounding box center [499, 255] width 19 height 19
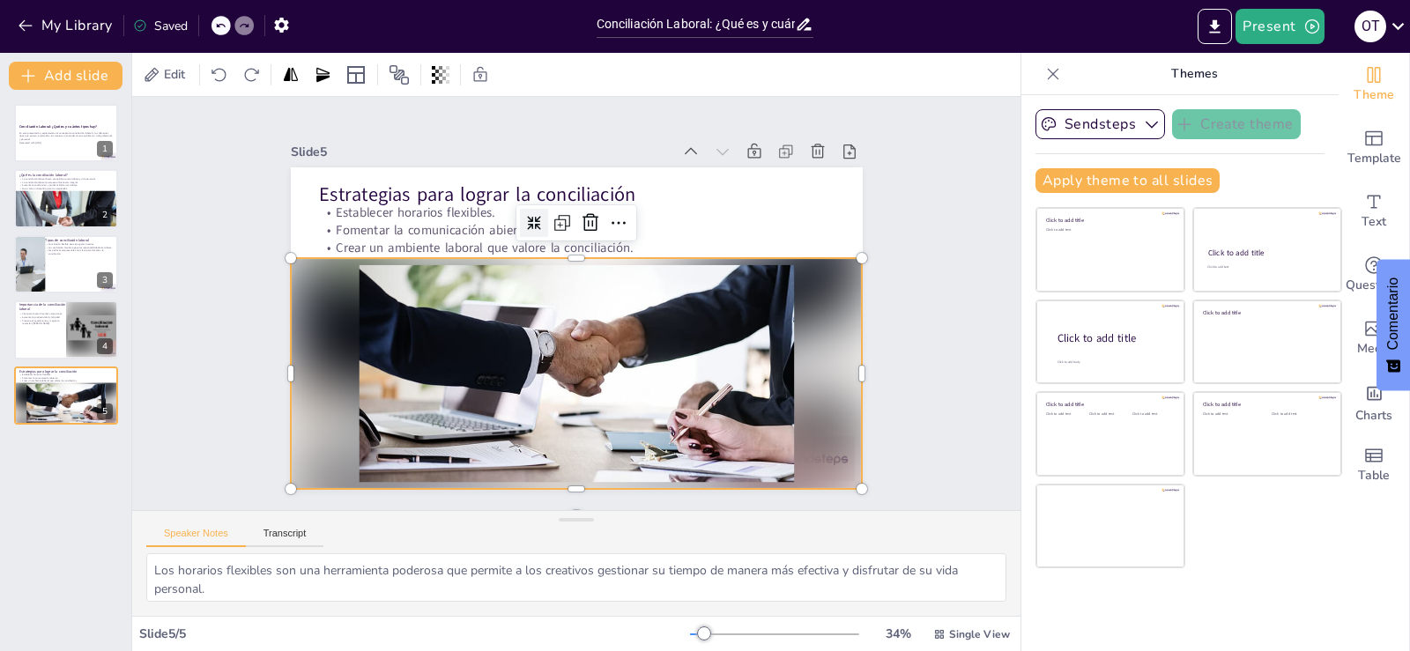
click at [188, 374] on div "Slide 1 Conciliación Laboral: ¿Qué es y cuántos tipos hay? En esta presentación…" at bounding box center [576, 304] width 980 height 740
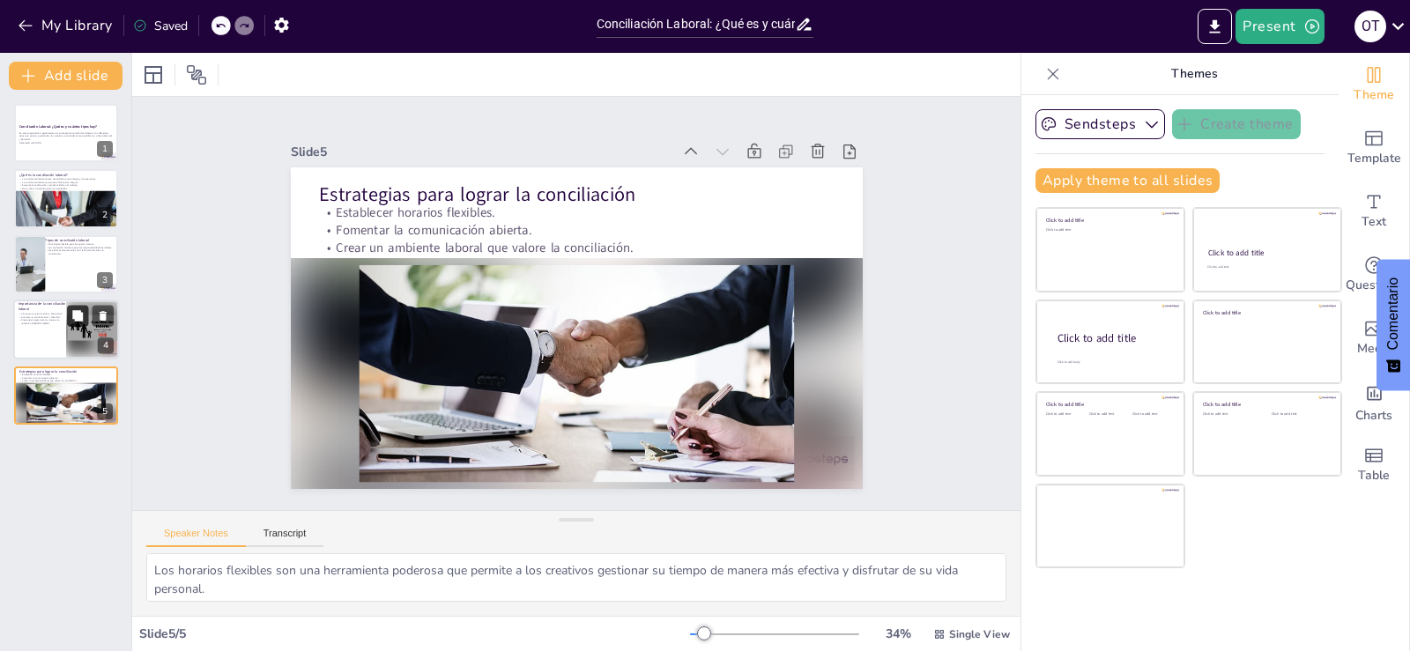
click at [67, 316] on div "Importancia de la conciliación laboral Vital para la salud mental y emocional. …" at bounding box center [66, 330] width 106 height 60
type textarea "La salud mental es crucial para los creativos, ya que un estado emocional posit…"
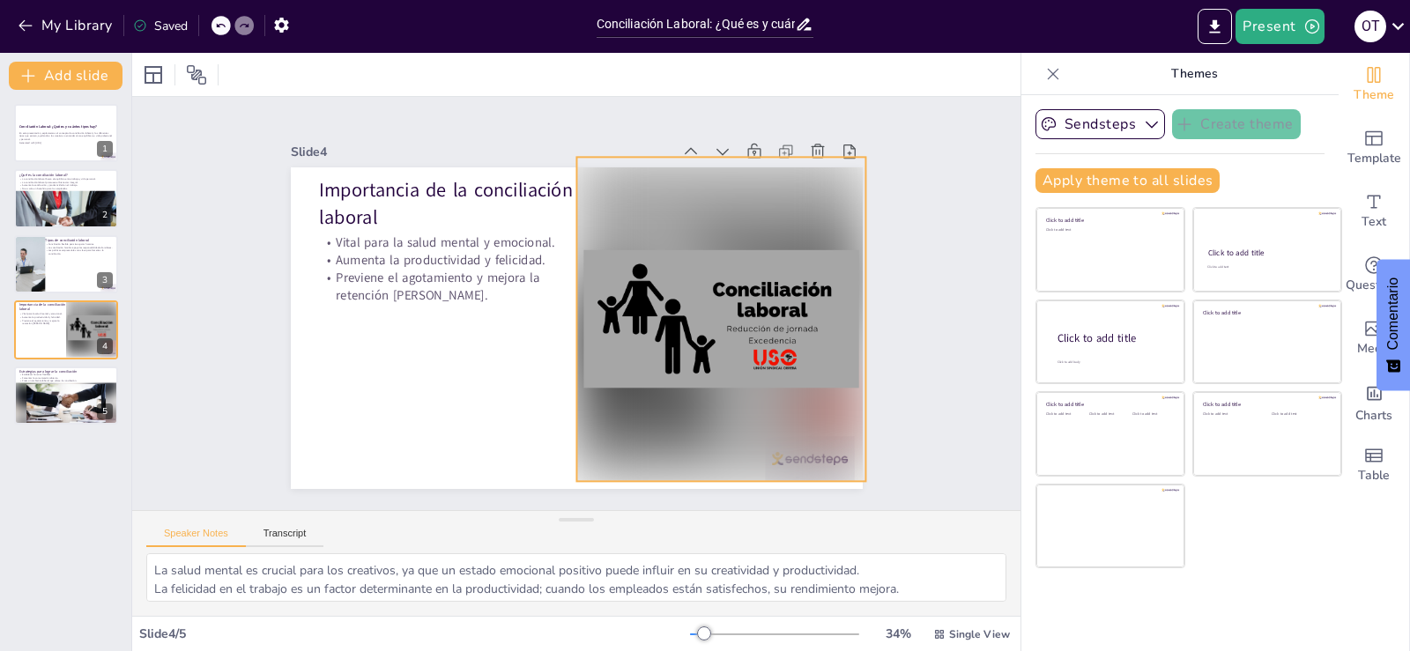
click at [603, 397] on div at bounding box center [685, 401] width 424 height 432
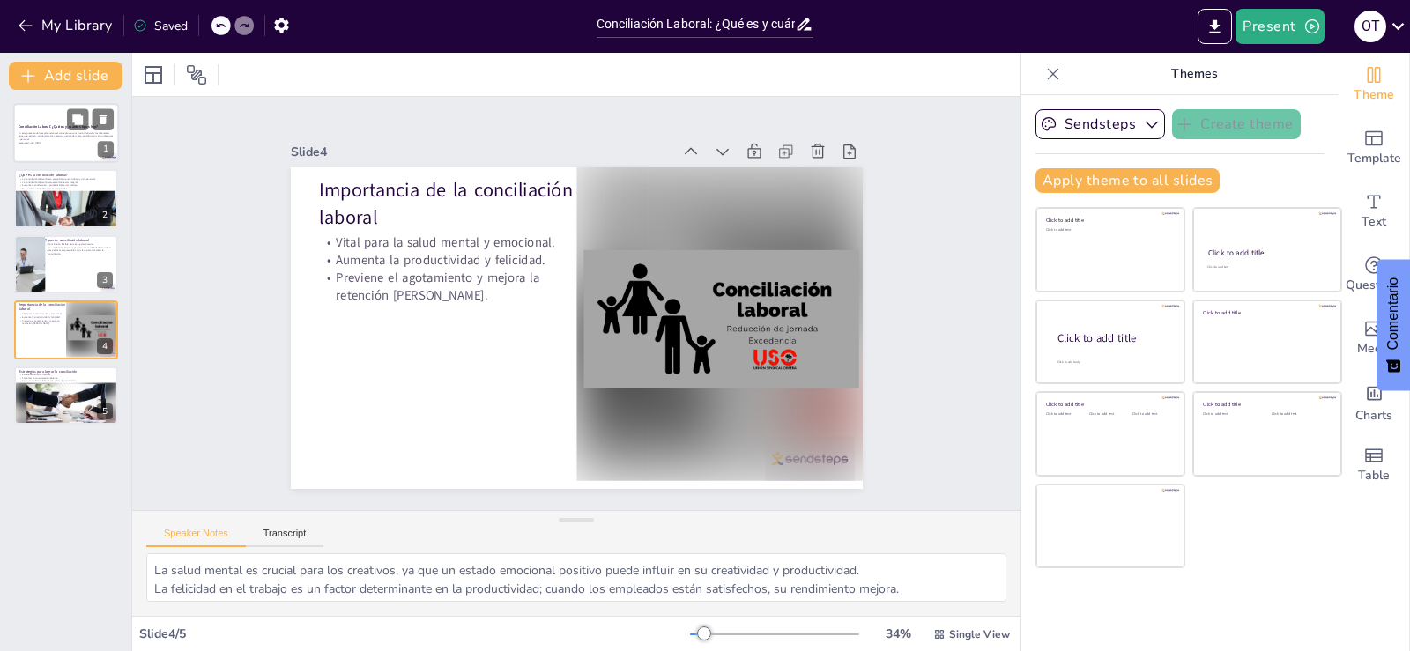
click at [42, 119] on div at bounding box center [66, 133] width 106 height 60
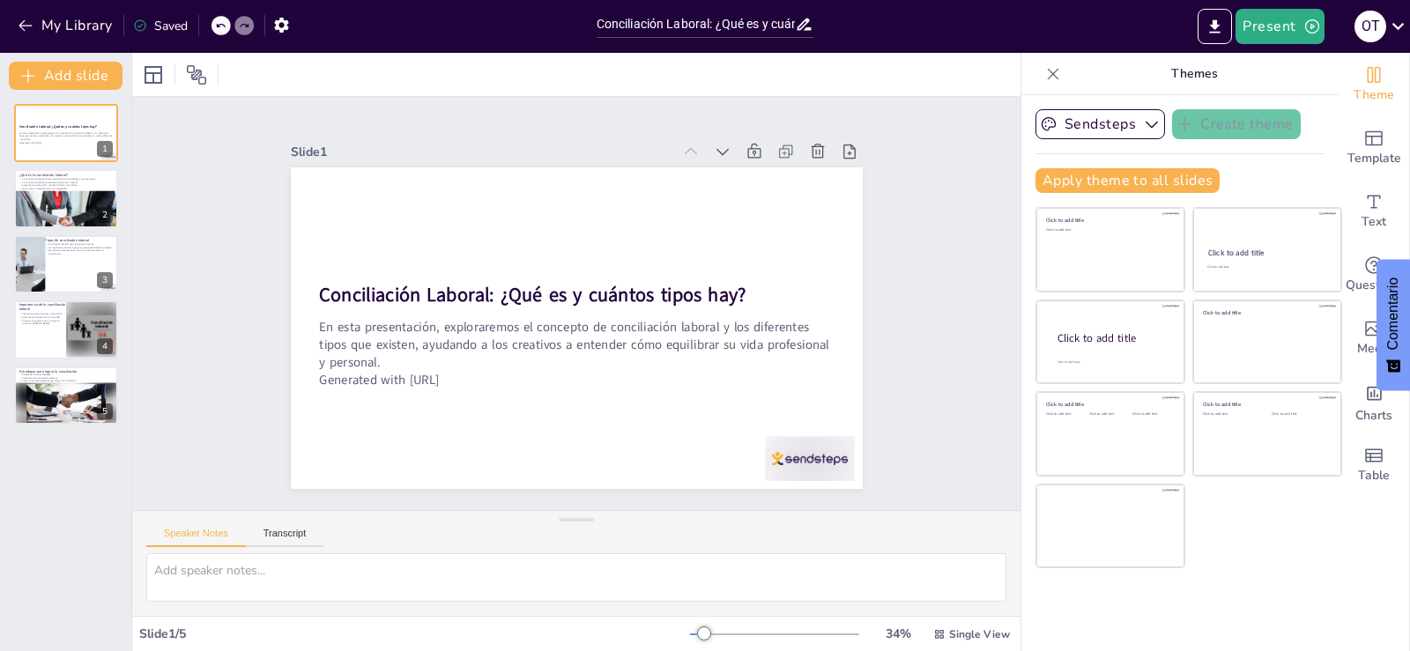
click at [582, 153] on div "Slide 1" at bounding box center [439, 189] width 368 height 134
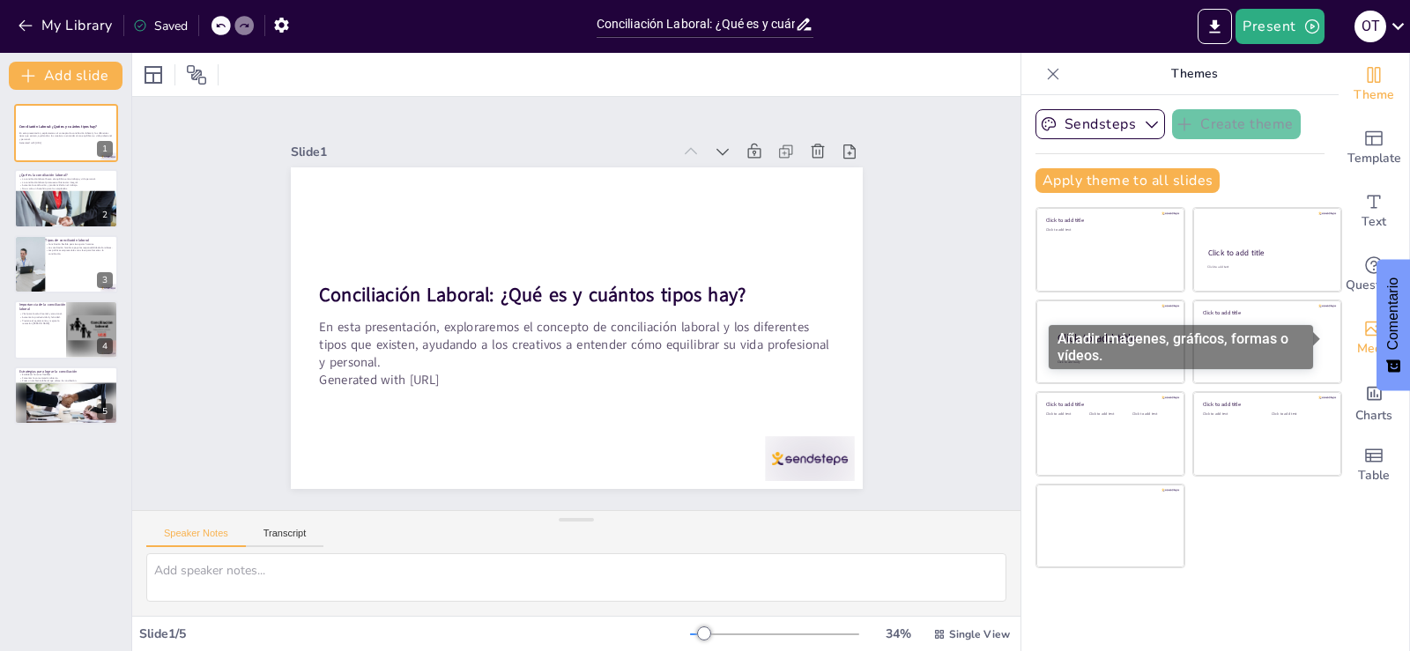
click at [1365, 335] on icon "Add images, graphics, shapes or video" at bounding box center [1374, 329] width 18 height 15
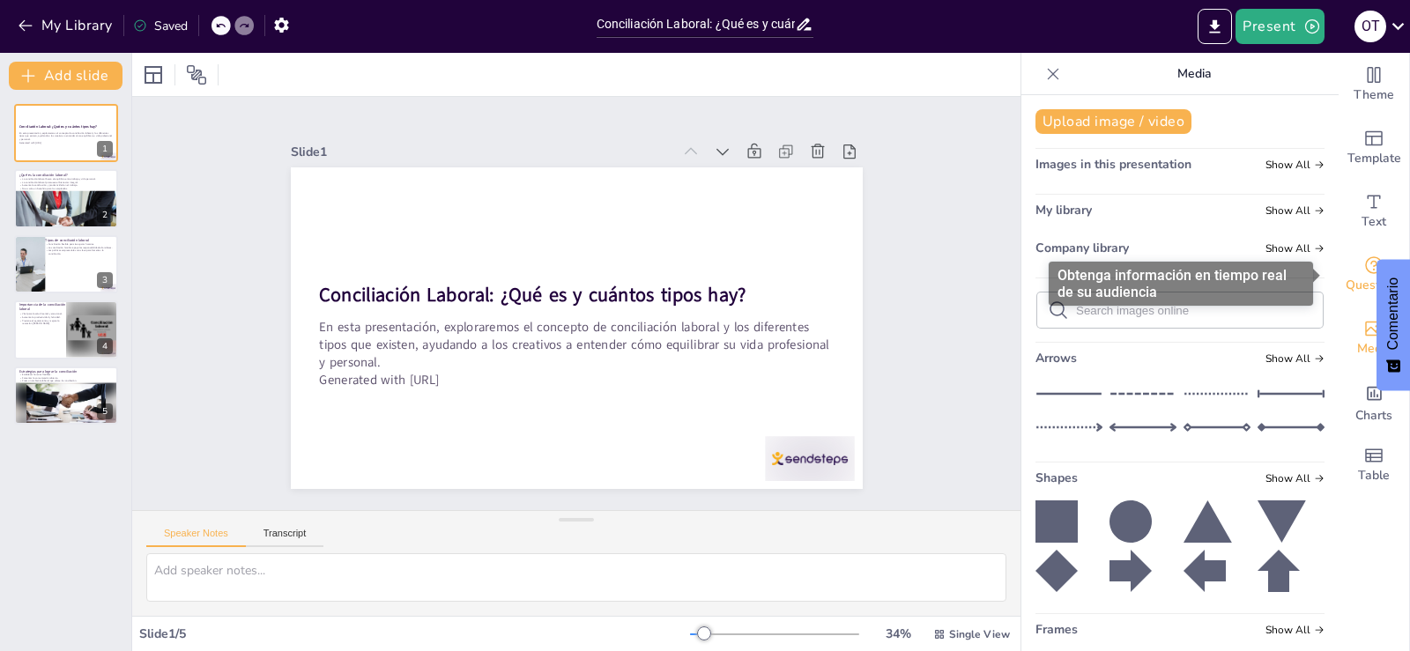
click at [1364, 271] on icon "Get real-time input from your audience" at bounding box center [1374, 265] width 21 height 21
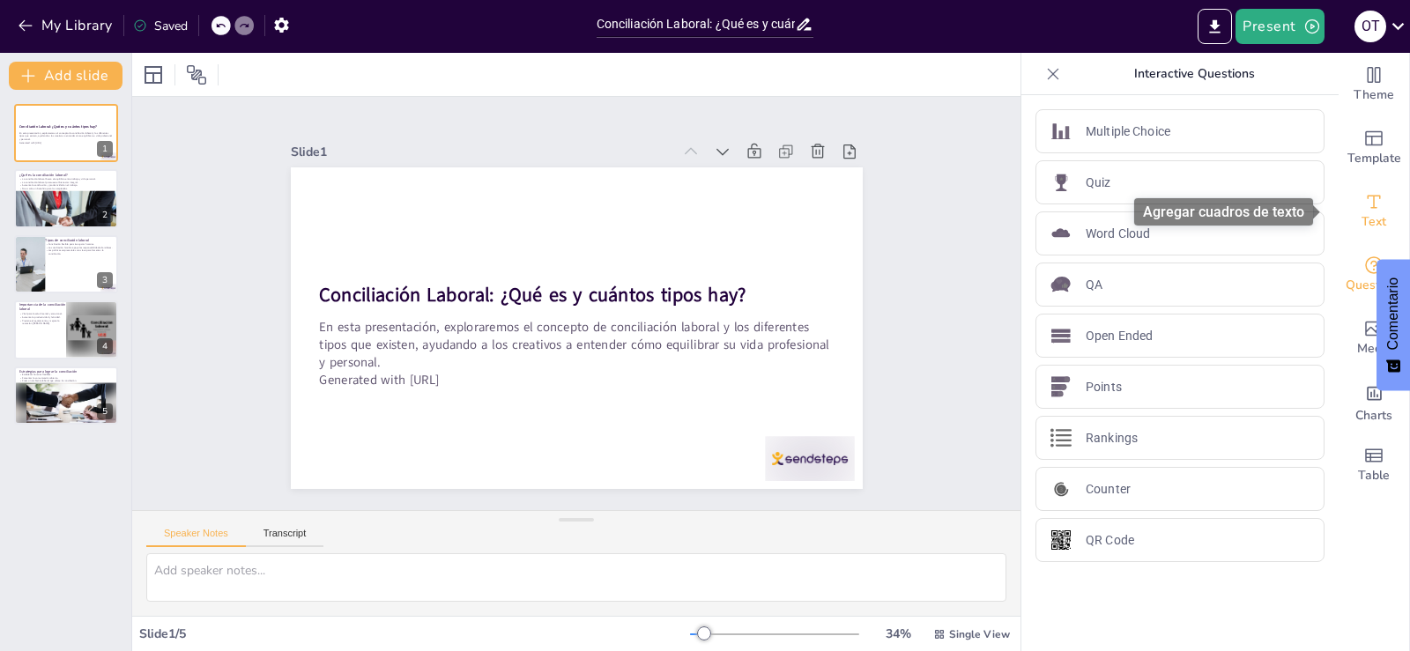
click at [1365, 220] on span "Text" at bounding box center [1374, 221] width 25 height 19
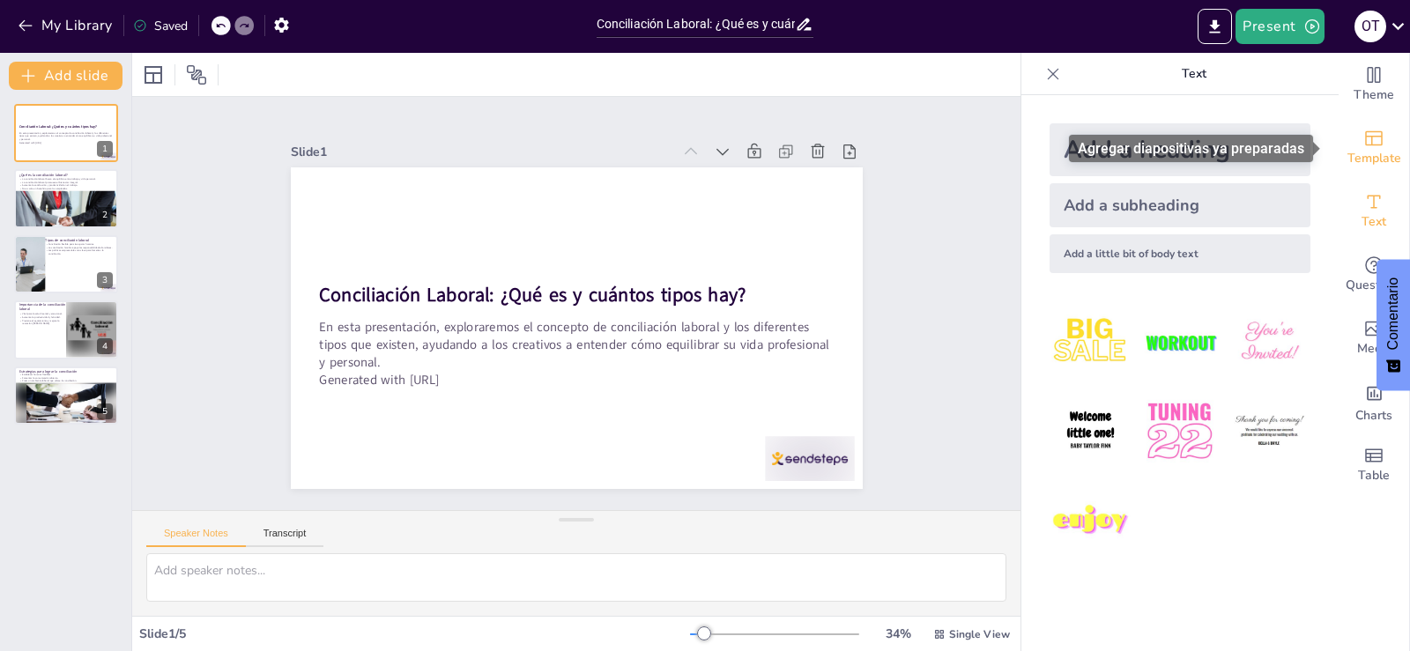
click at [1361, 149] on span "Template" at bounding box center [1375, 158] width 54 height 19
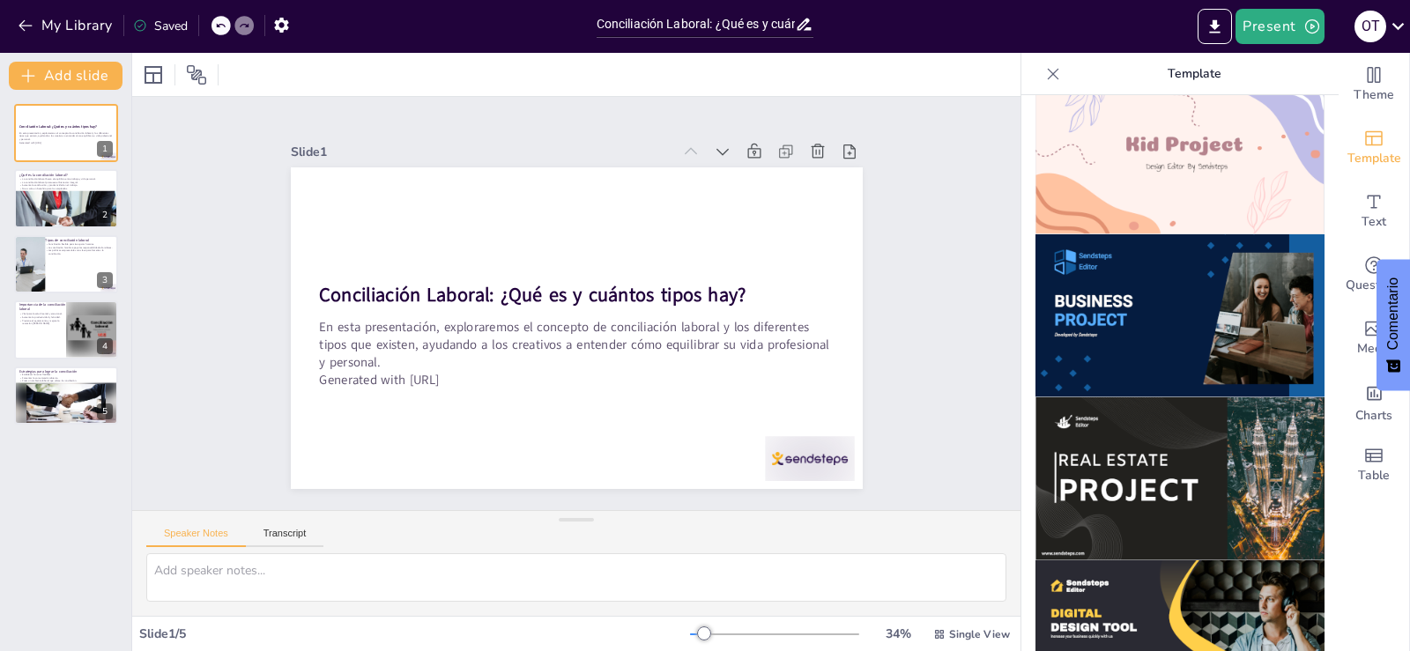
scroll to position [1330, 0]
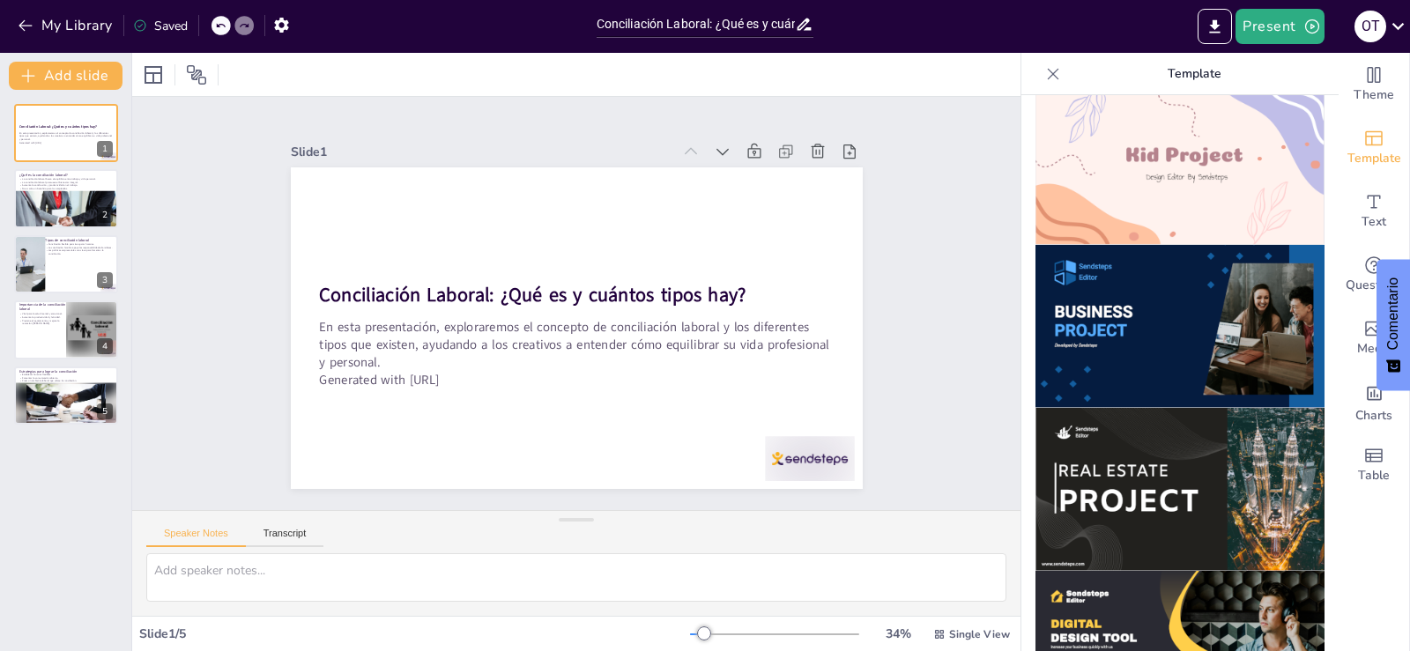
click at [1154, 306] on img at bounding box center [1180, 326] width 289 height 163
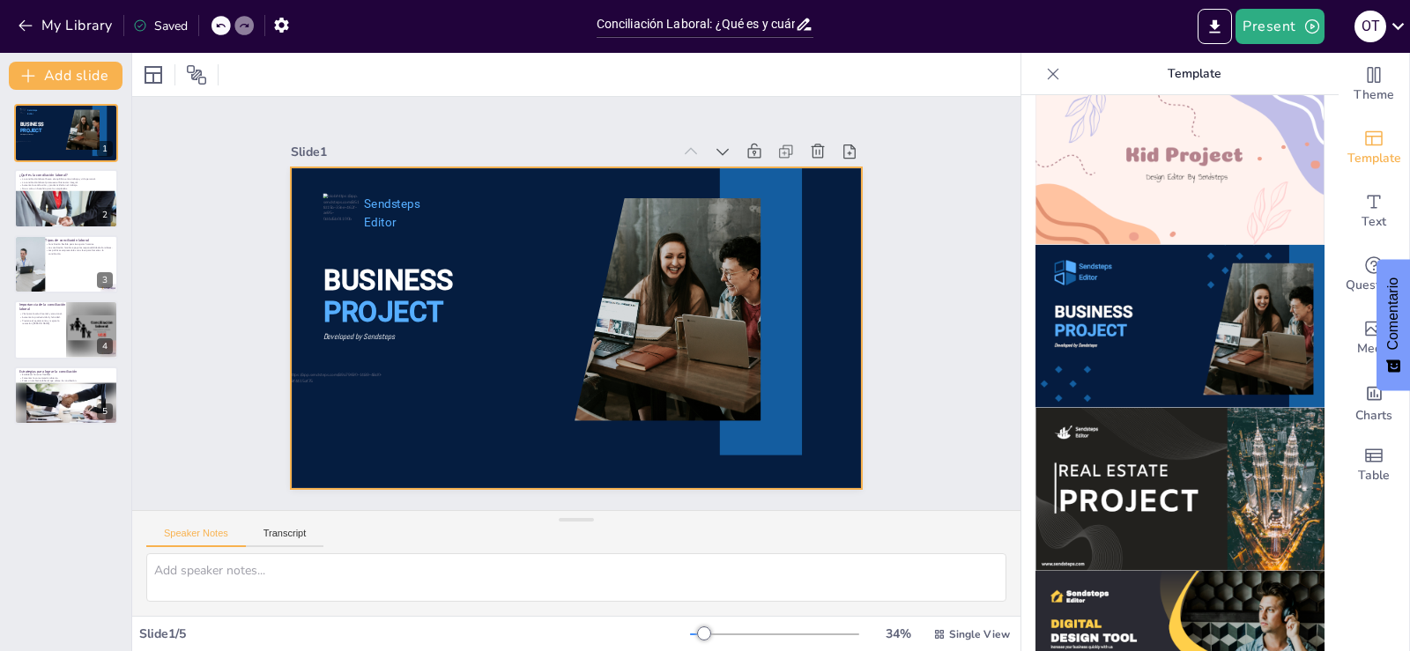
click at [493, 333] on div at bounding box center [553, 309] width 434 height 627
drag, startPoint x: 1173, startPoint y: 302, endPoint x: 1185, endPoint y: 304, distance: 11.6
click at [1171, 309] on img at bounding box center [1180, 326] width 289 height 163
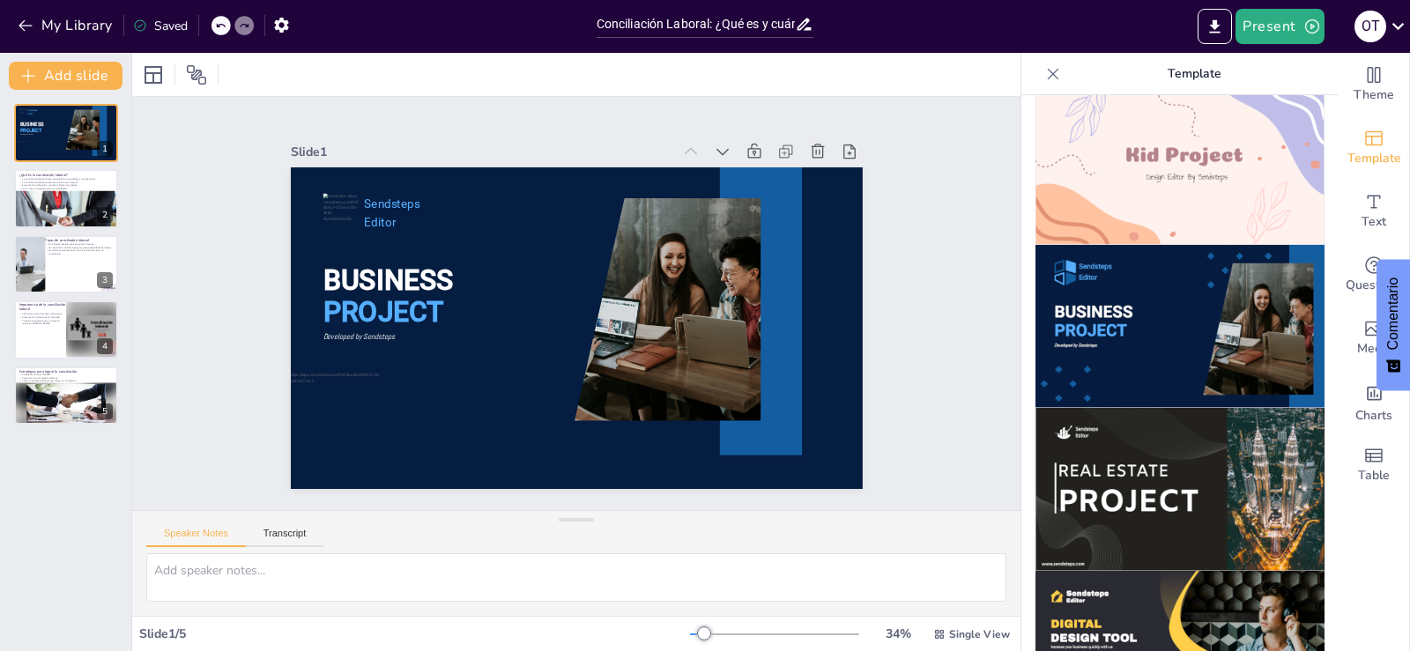
click at [1187, 304] on img at bounding box center [1180, 326] width 289 height 163
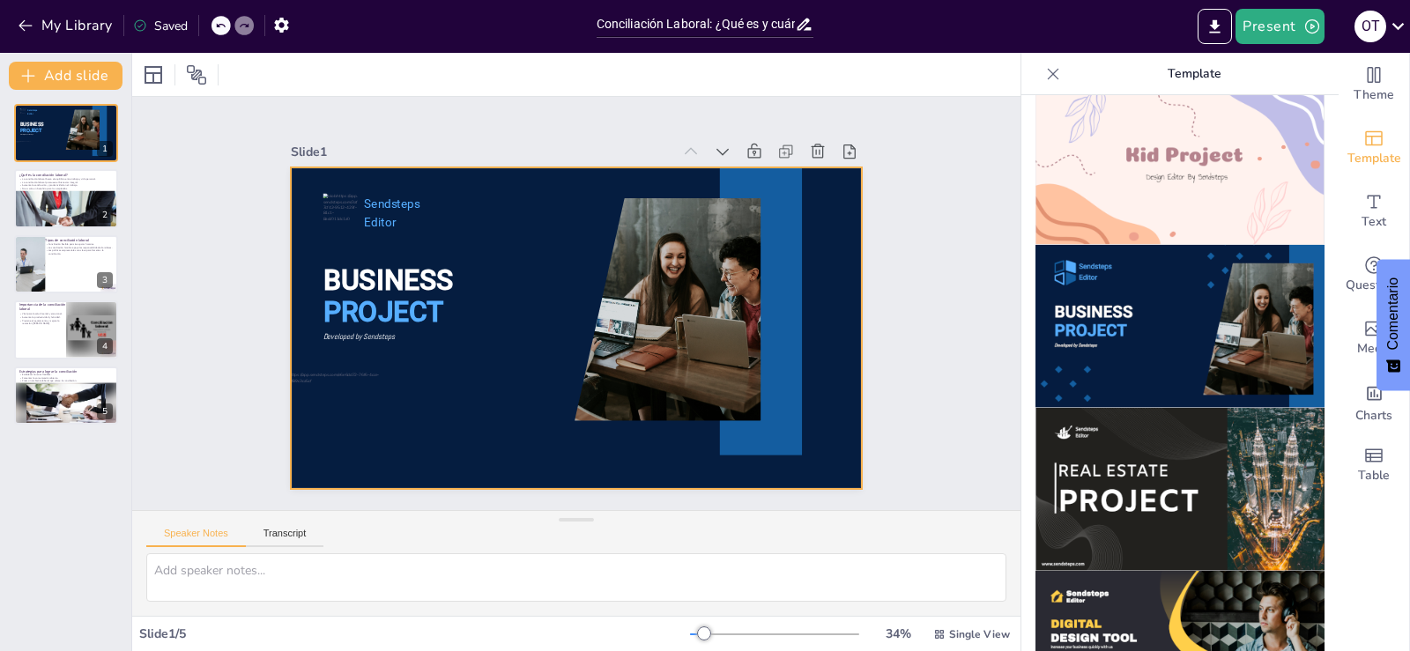
click at [414, 349] on div at bounding box center [593, 322] width 640 height 622
click at [593, 153] on div "Slide 1" at bounding box center [453, 213] width 356 height 477
click at [591, 159] on div "Slide 1 BUSINESS PROJECT Sendsteps Editor Developed by Sendsteps" at bounding box center [585, 309] width 619 height 668
click at [465, 254] on div at bounding box center [569, 327] width 644 height 482
click at [1045, 68] on icon at bounding box center [1054, 74] width 18 height 18
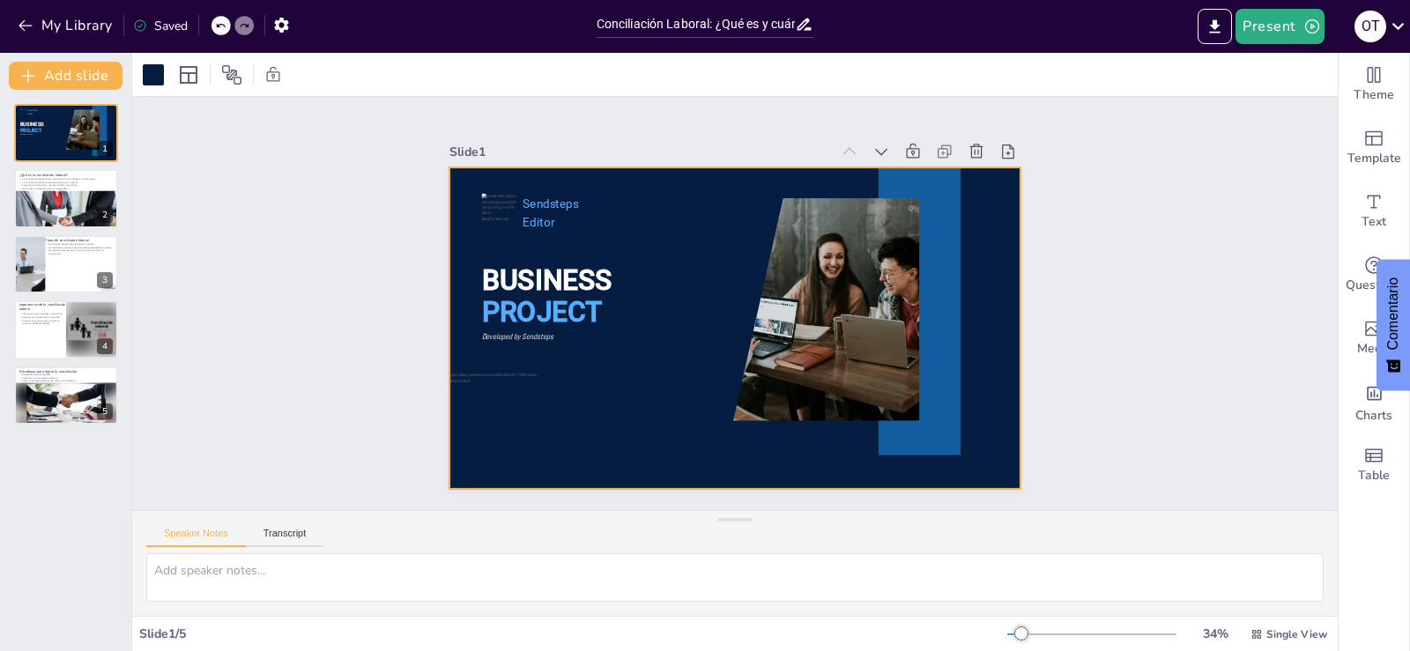
click at [218, 23] on icon at bounding box center [220, 25] width 11 height 11
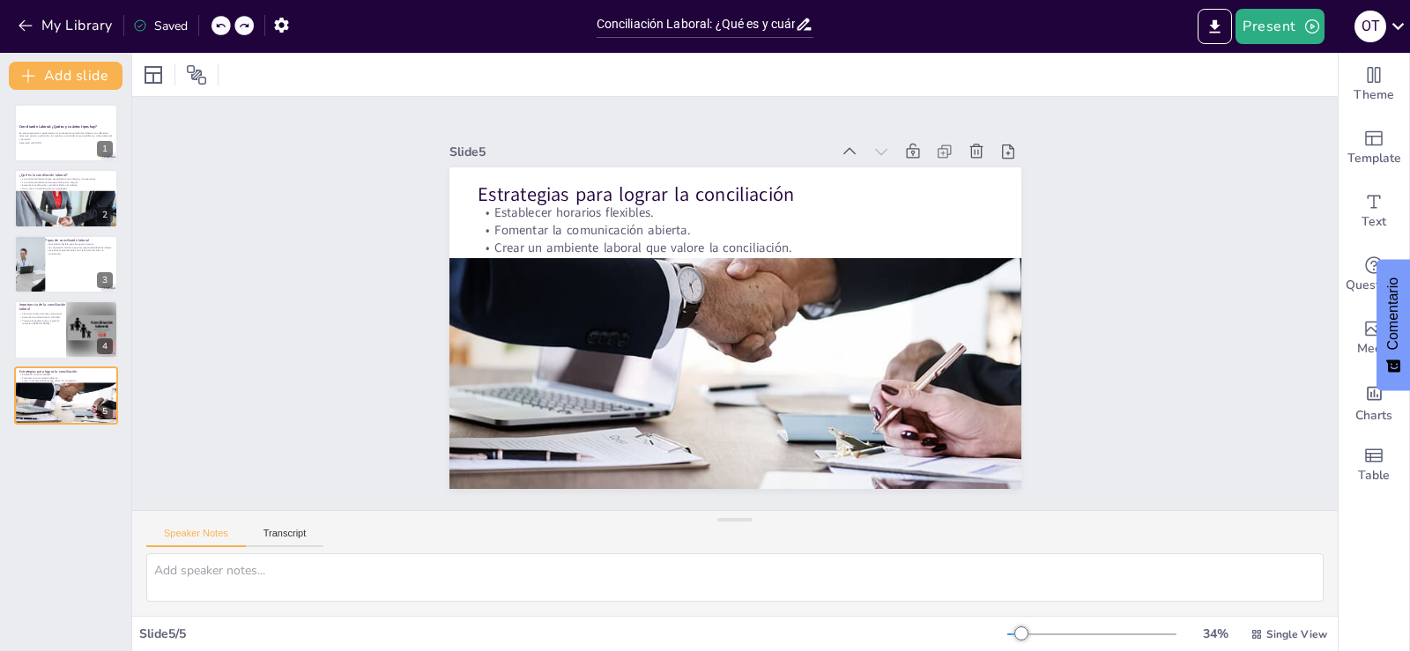
type textarea "Los horarios flexibles son una herramienta poderosa que permite a los creativos…"
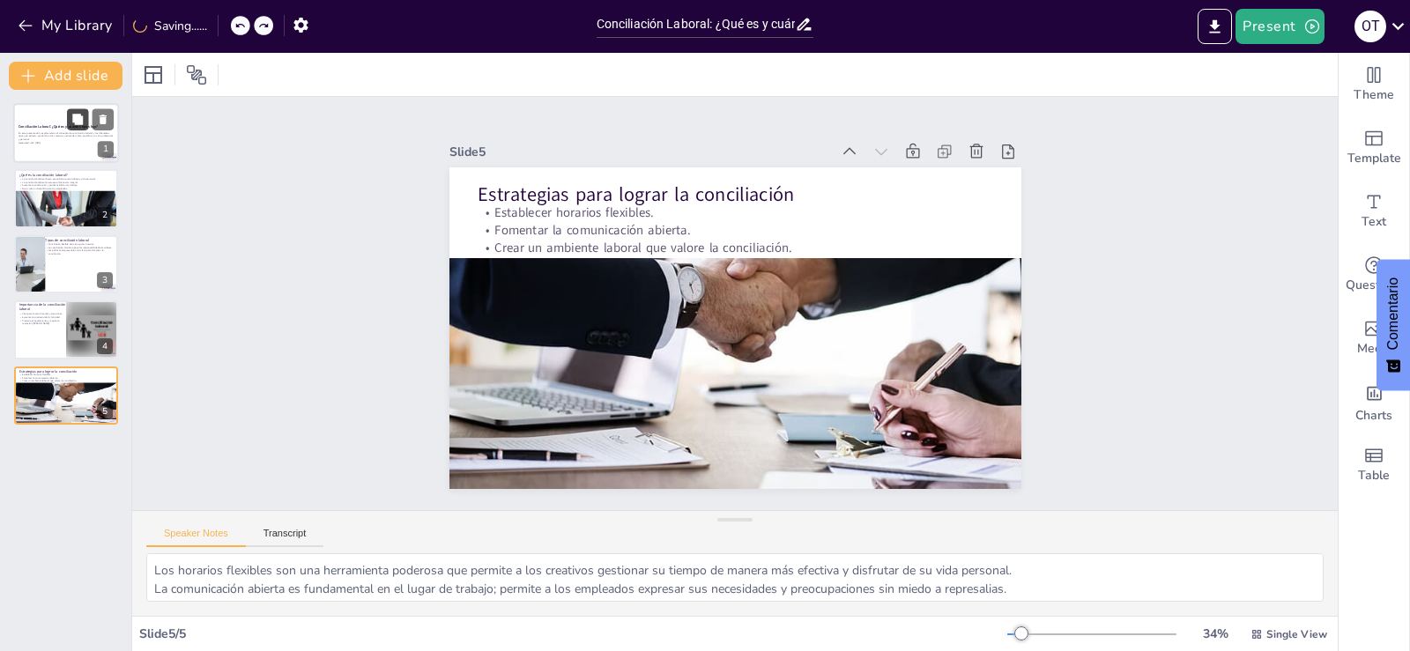
click at [67, 125] on button at bounding box center [77, 118] width 21 height 21
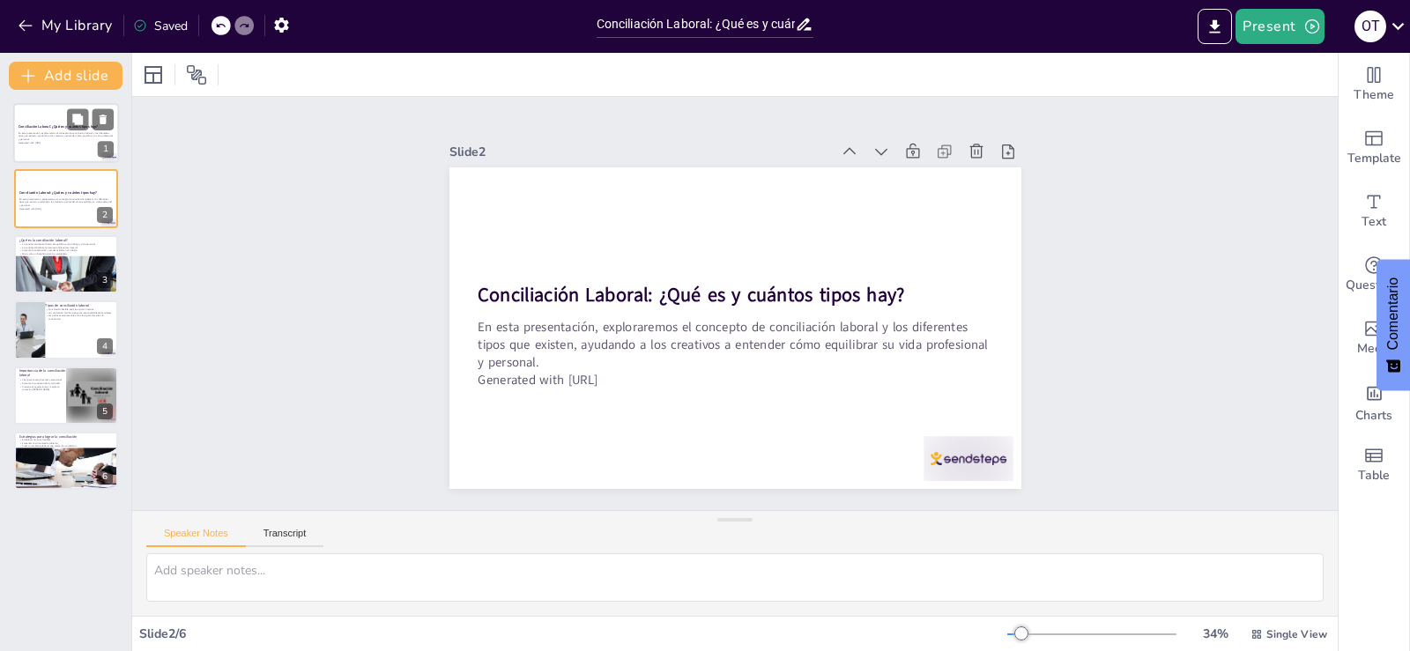
click at [38, 135] on p "En esta presentación, exploraremos el concepto de conciliación laboral y los di…" at bounding box center [66, 136] width 95 height 10
click at [58, 186] on div at bounding box center [66, 199] width 106 height 60
click at [42, 131] on p "En esta presentación, exploraremos el concepto de conciliación laboral y los di…" at bounding box center [66, 136] width 95 height 10
click at [102, 120] on icon at bounding box center [103, 120] width 7 height 10
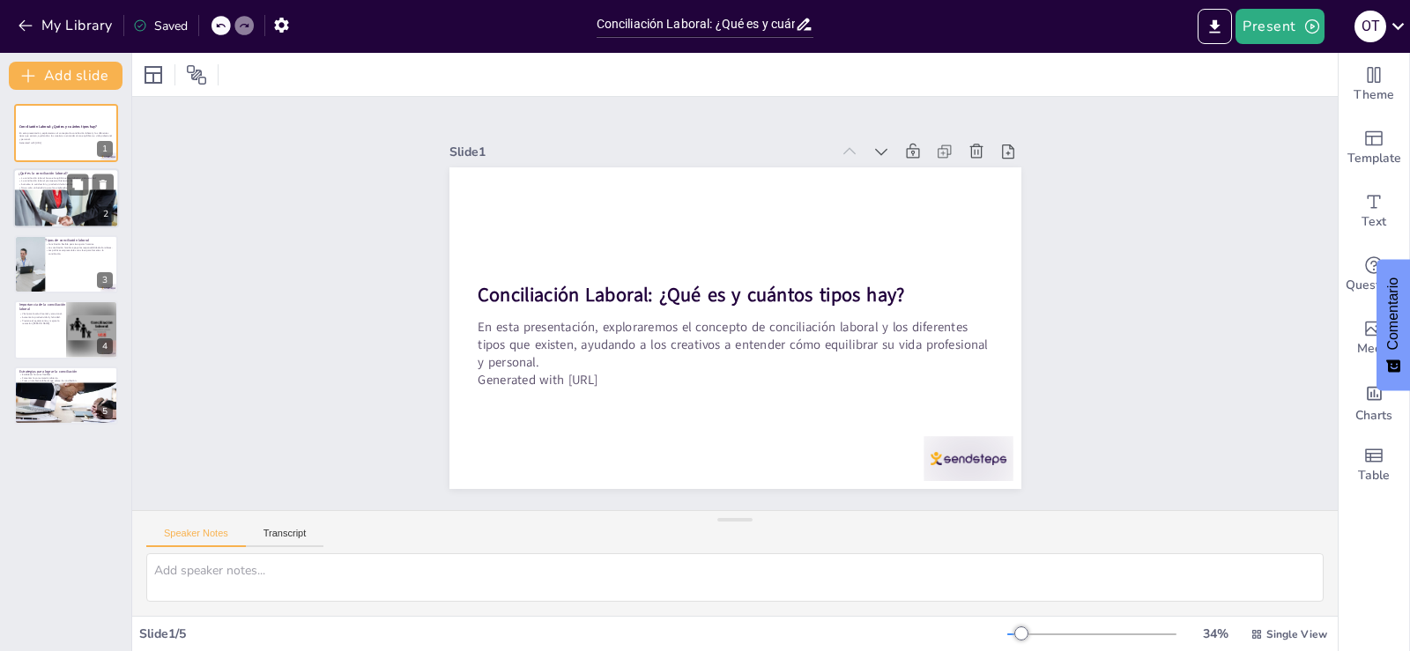
click at [73, 198] on div at bounding box center [66, 223] width 106 height 71
type textarea "El equilibrio es fundamental en la conciliación laboral, ya que permite a los t…"
